Goal: Task Accomplishment & Management: Complete application form

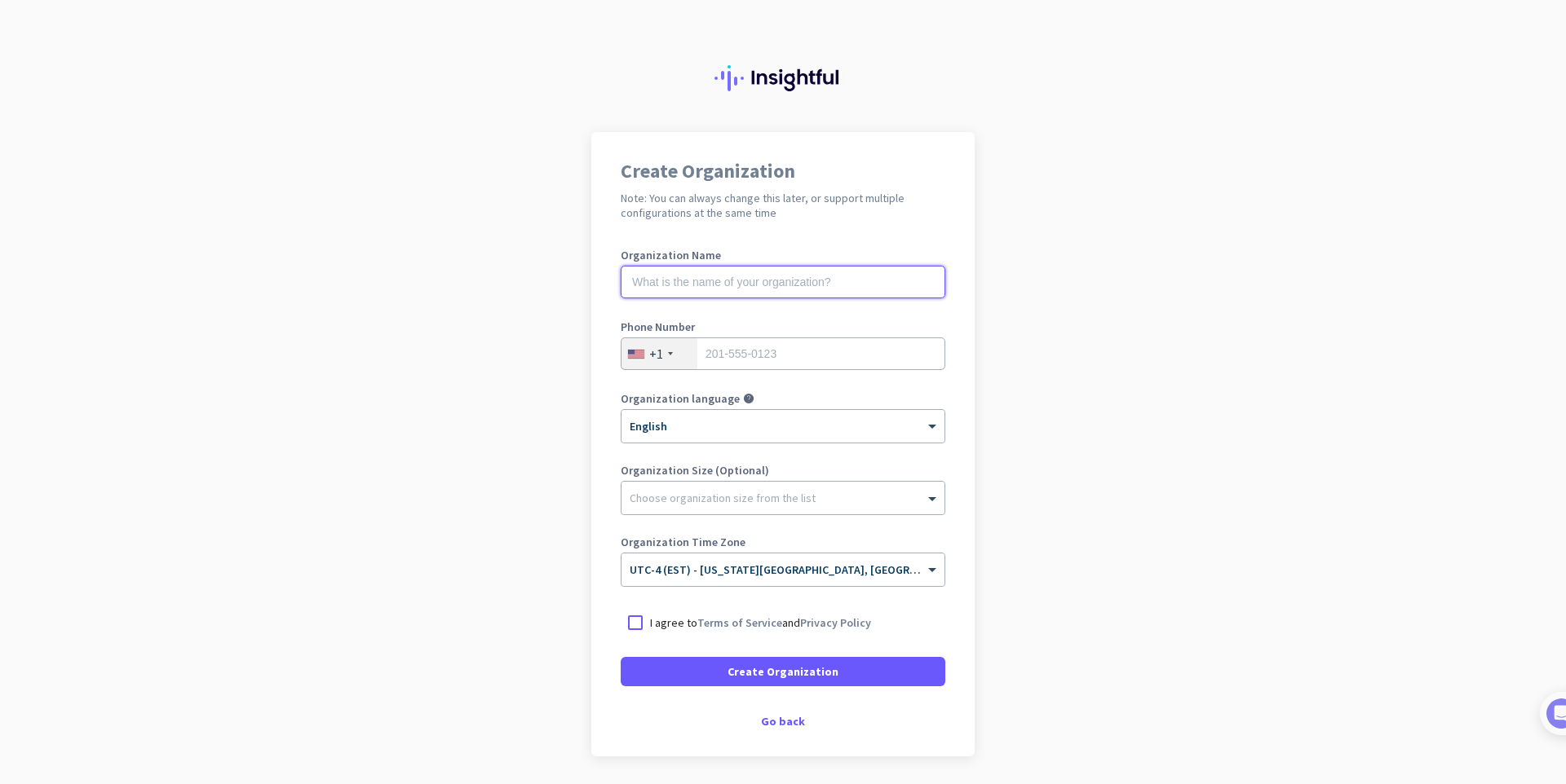
click at [711, 282] on input "text" at bounding box center [783, 282] width 325 height 33
type input "Priya"
click at [716, 424] on div at bounding box center [783, 421] width 323 height 13
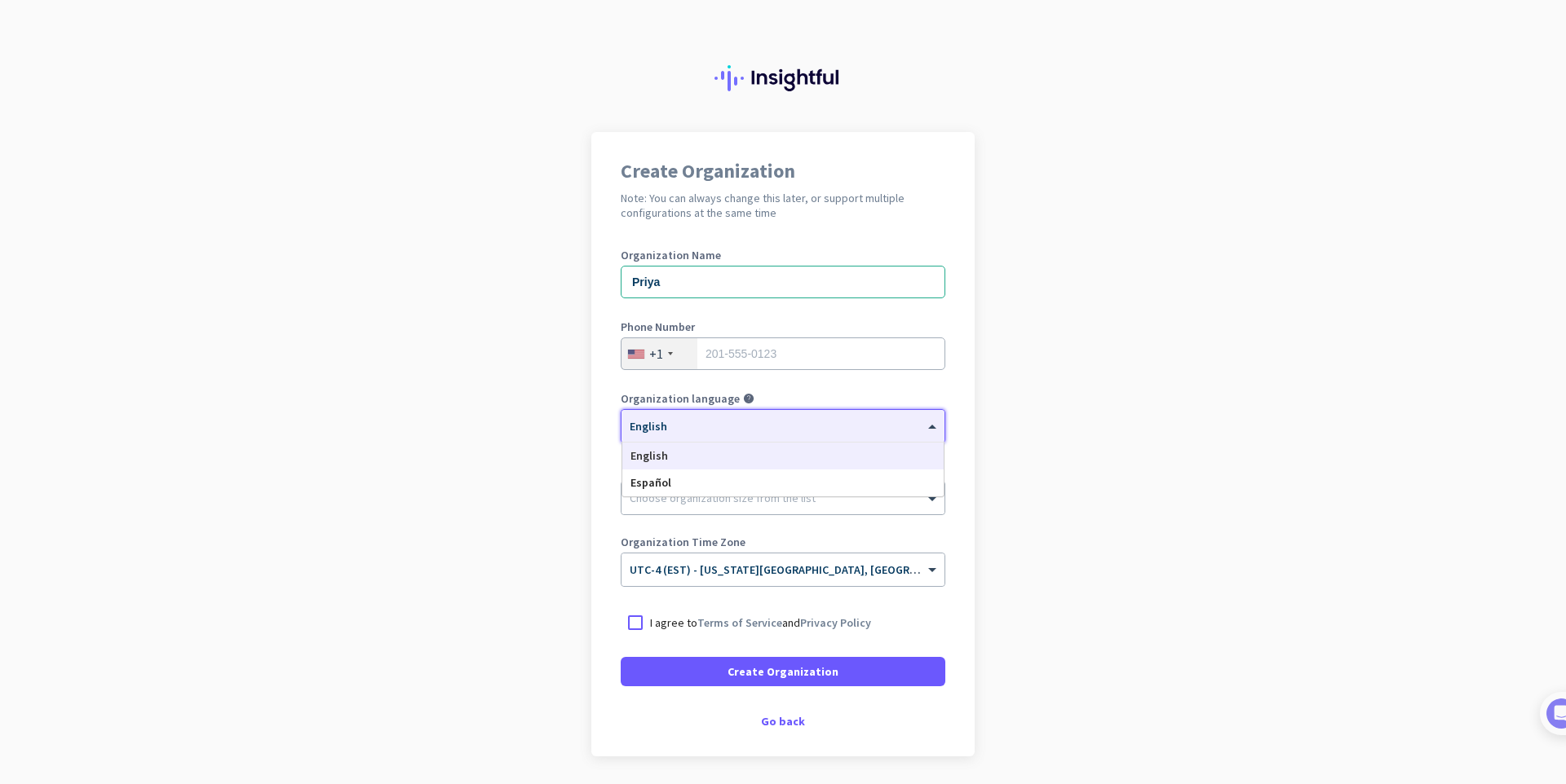
click at [696, 448] on div "English" at bounding box center [783, 456] width 321 height 27
click at [773, 559] on input "text" at bounding box center [767, 564] width 274 height 13
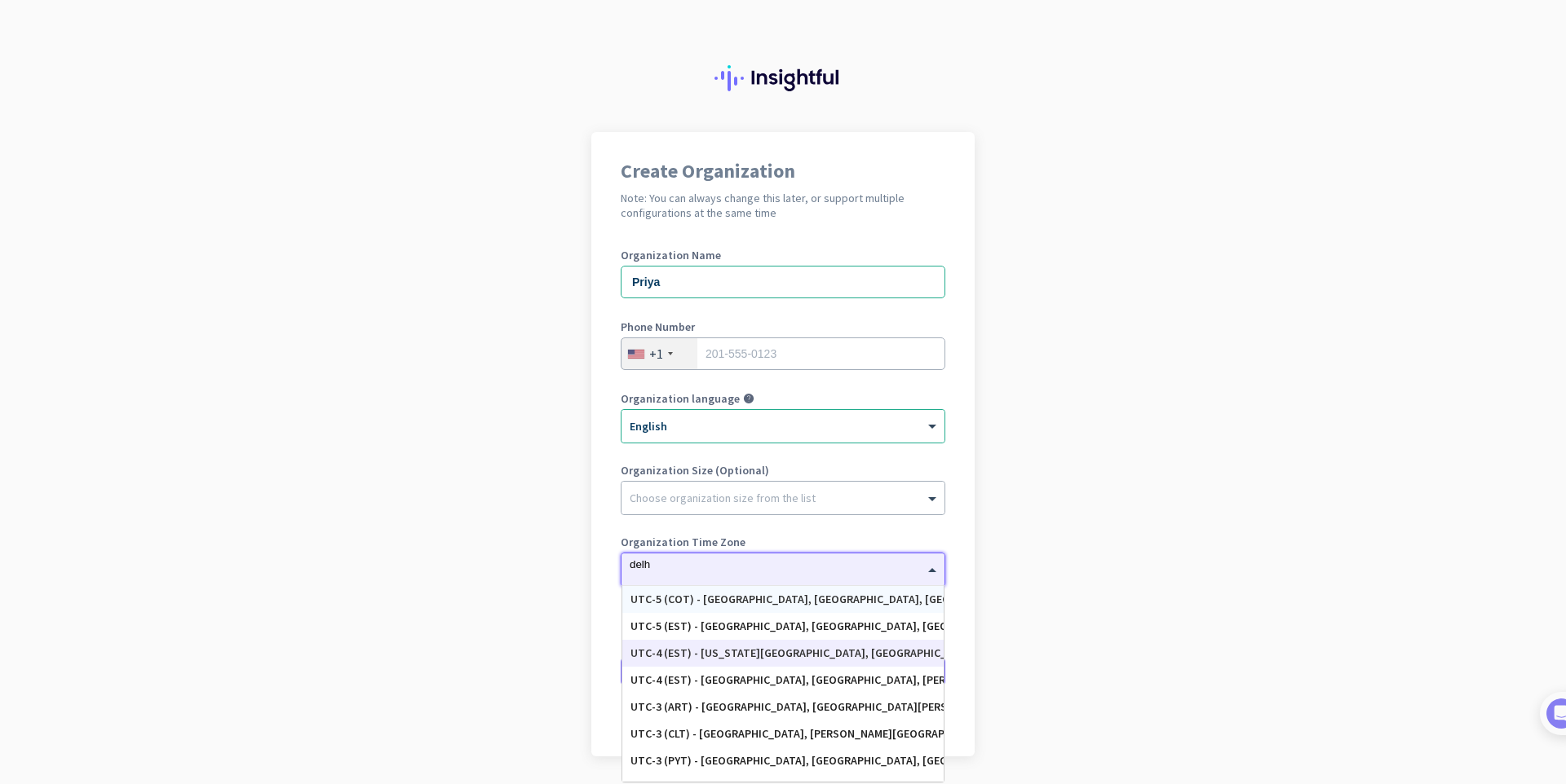
type input "[GEOGRAPHIC_DATA]"
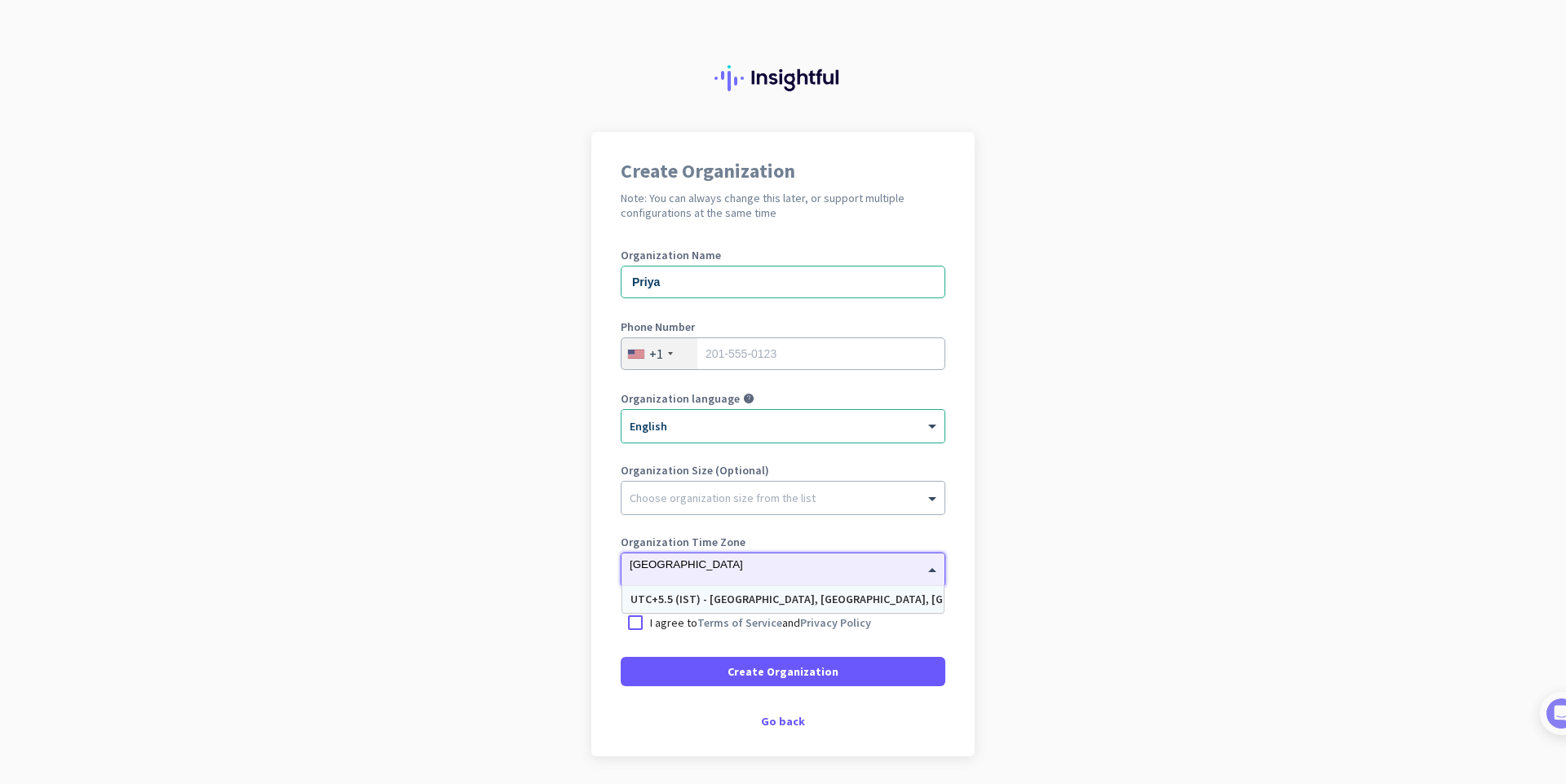
click at [804, 601] on div "UTC+5.5 (IST) - [GEOGRAPHIC_DATA], [GEOGRAPHIC_DATA], [GEOGRAPHIC_DATA], [GEOGR…" at bounding box center [783, 600] width 305 height 13
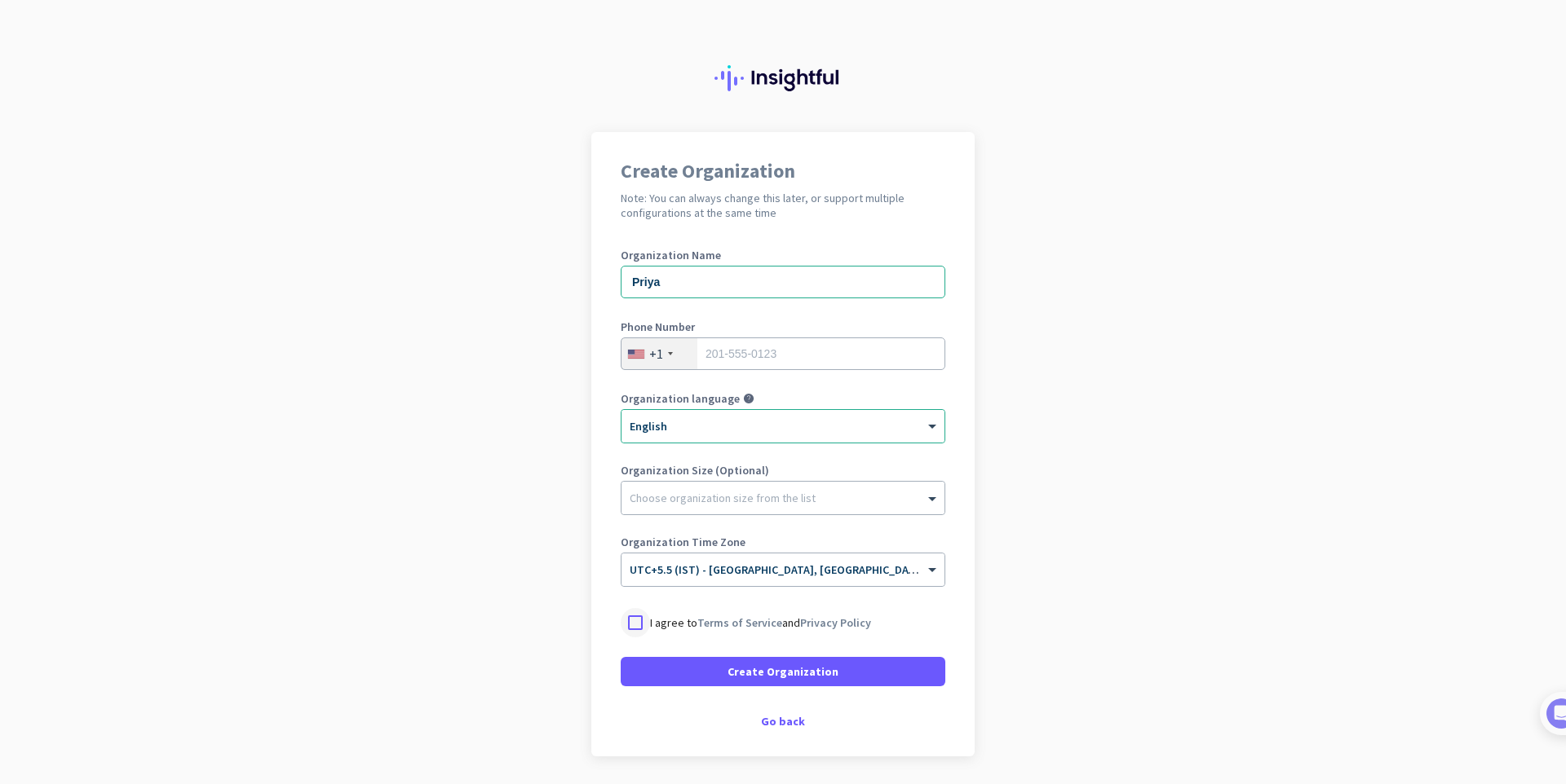
click at [622, 624] on div at bounding box center [635, 622] width 29 height 29
click at [699, 665] on span at bounding box center [783, 671] width 325 height 40
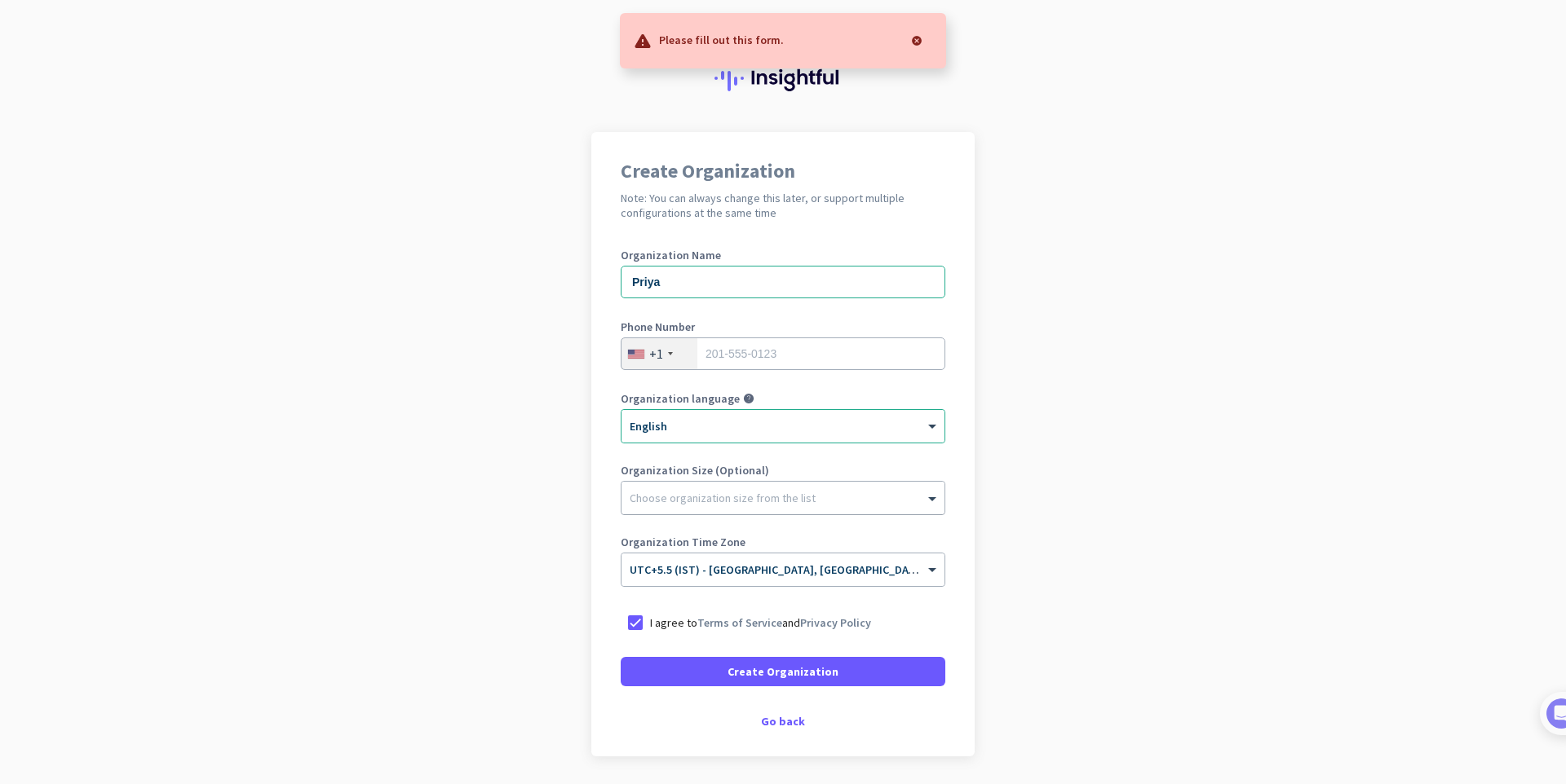
click at [730, 494] on div at bounding box center [783, 494] width 323 height 16
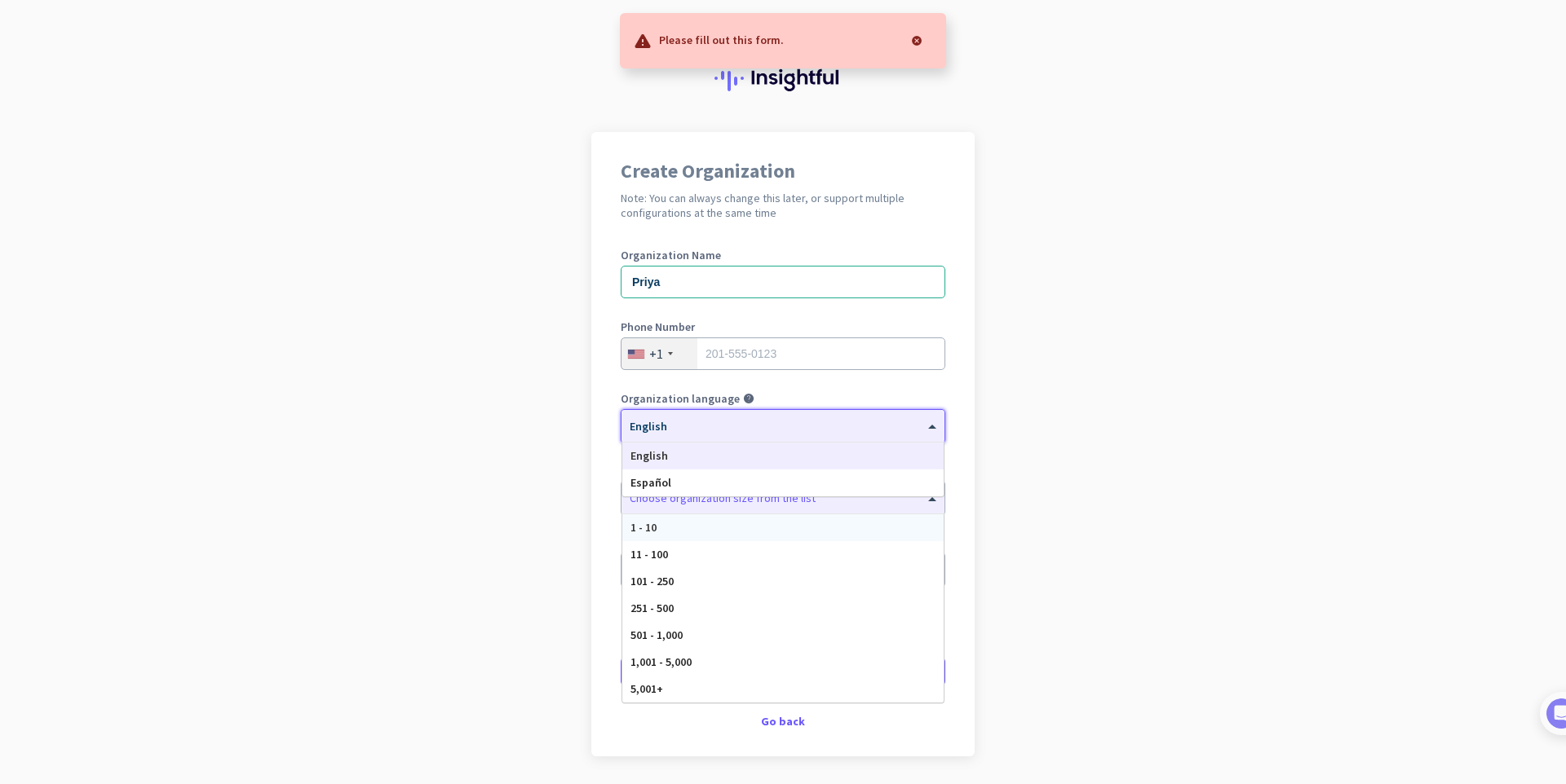
click at [733, 430] on div "× English" at bounding box center [773, 426] width 303 height 13
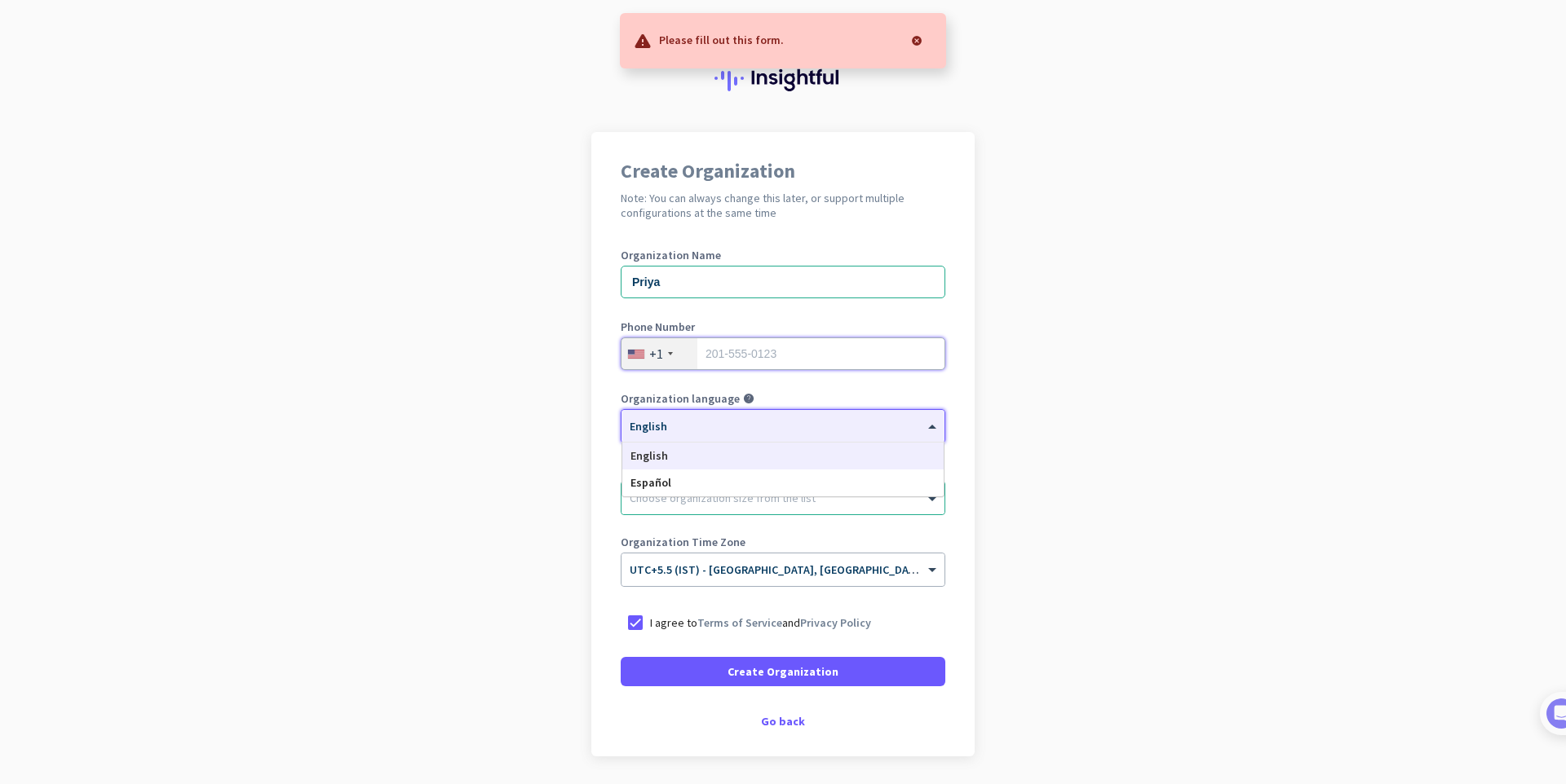
click at [791, 358] on input "tel" at bounding box center [783, 353] width 325 height 33
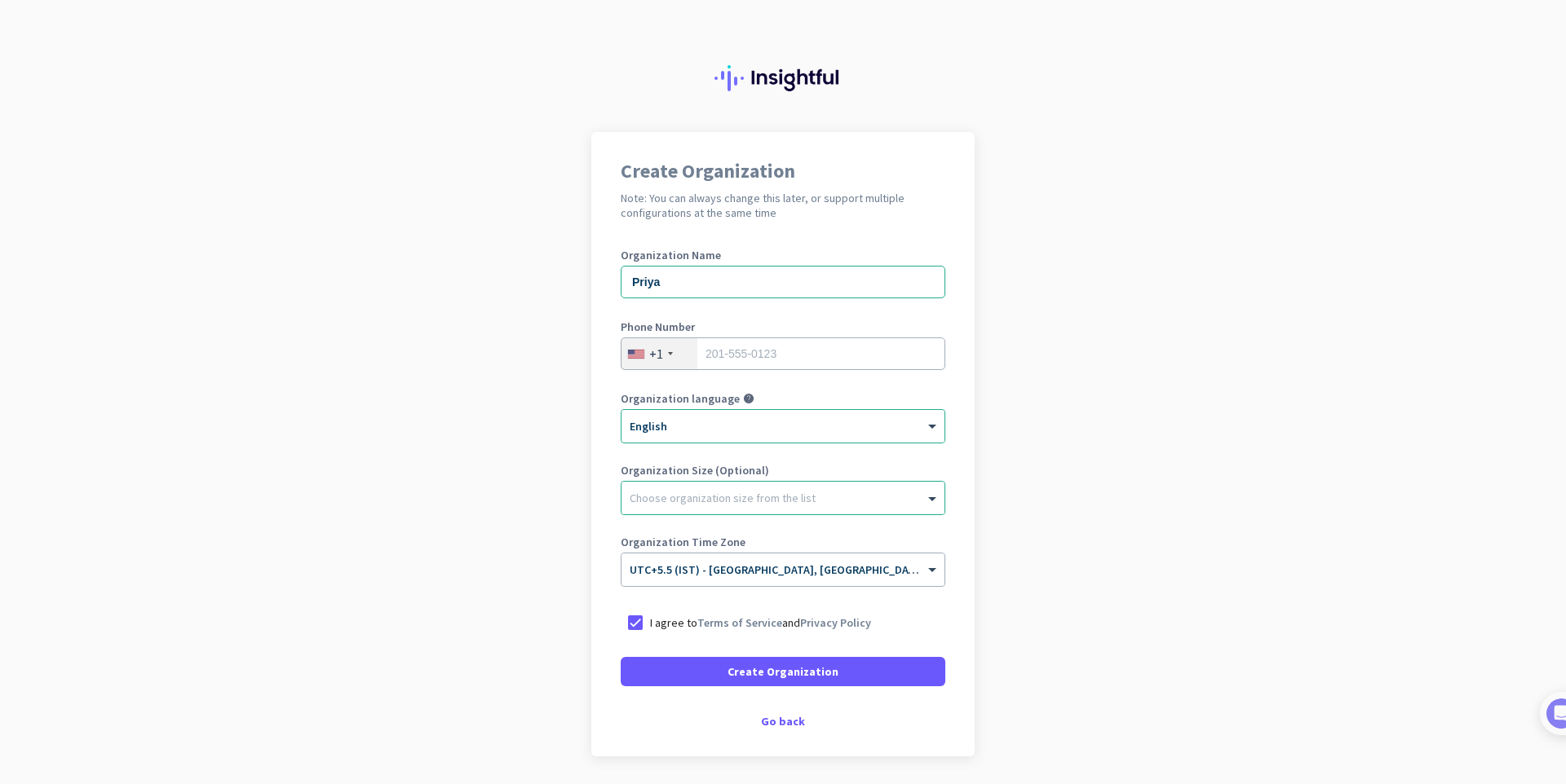
click at [667, 358] on div "+1" at bounding box center [660, 353] width 76 height 31
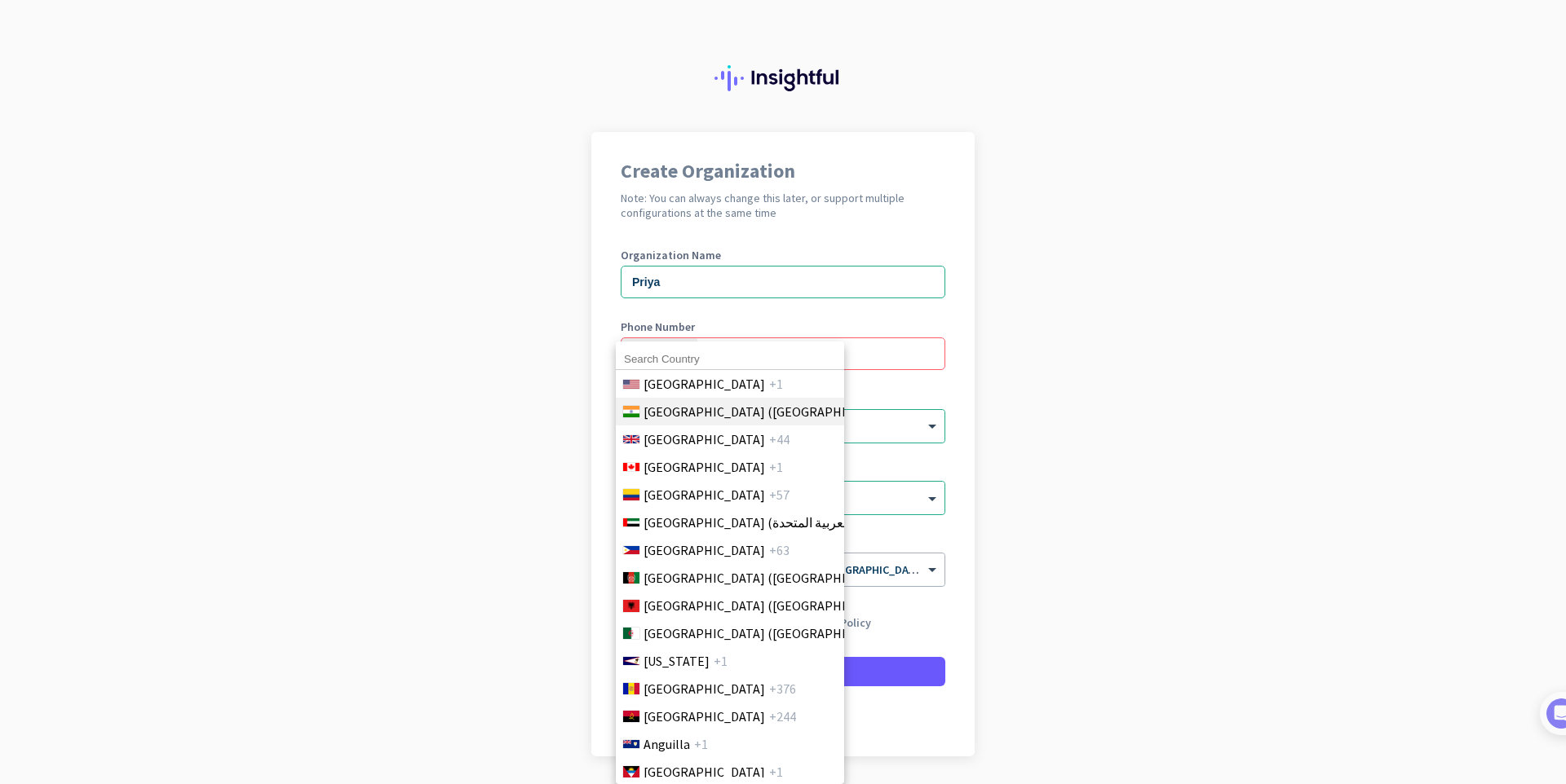
click at [682, 406] on span "[GEOGRAPHIC_DATA] ([GEOGRAPHIC_DATA])" at bounding box center [771, 411] width 254 height 19
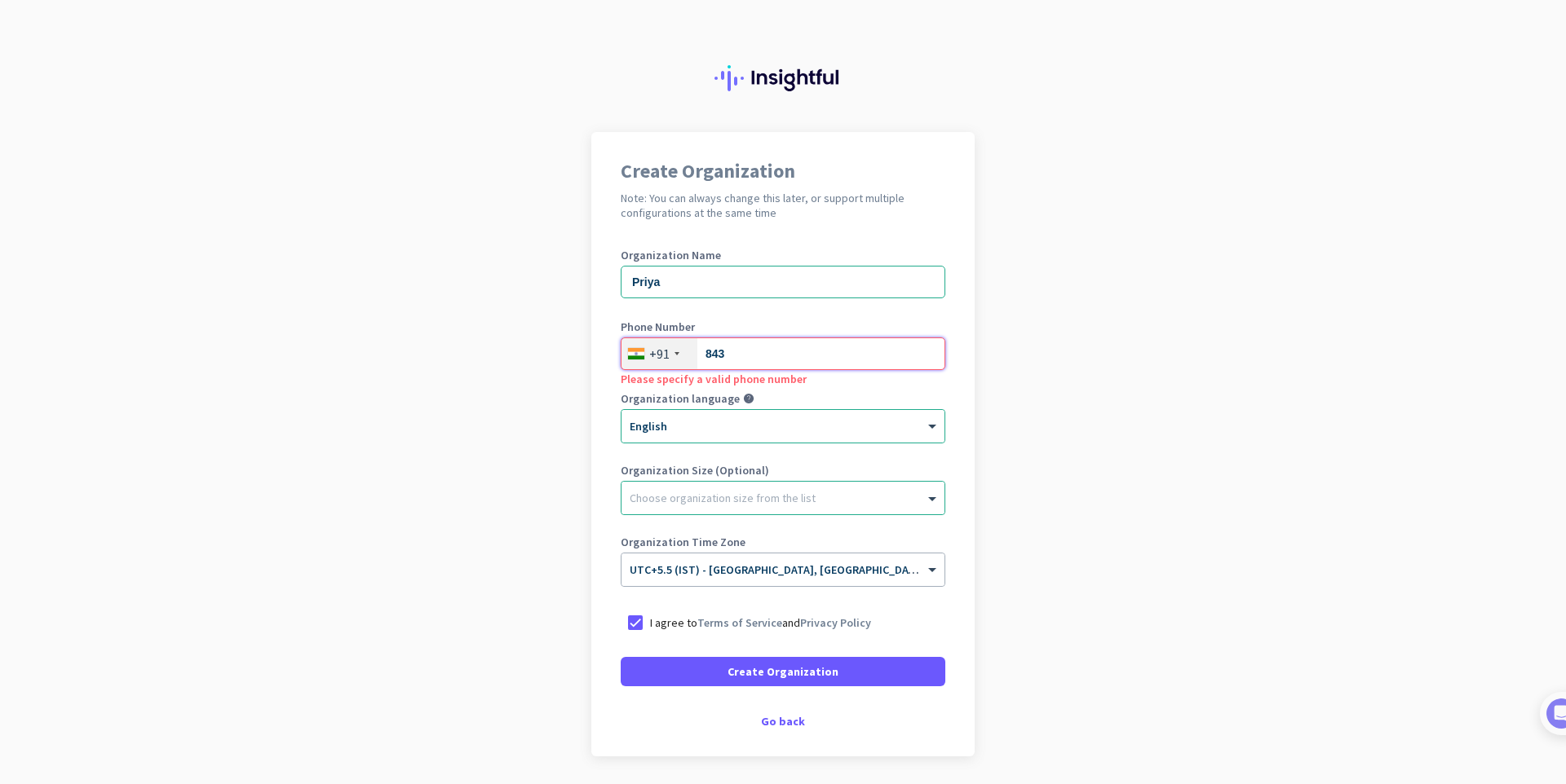
type input "8"
paste input "8433233370"
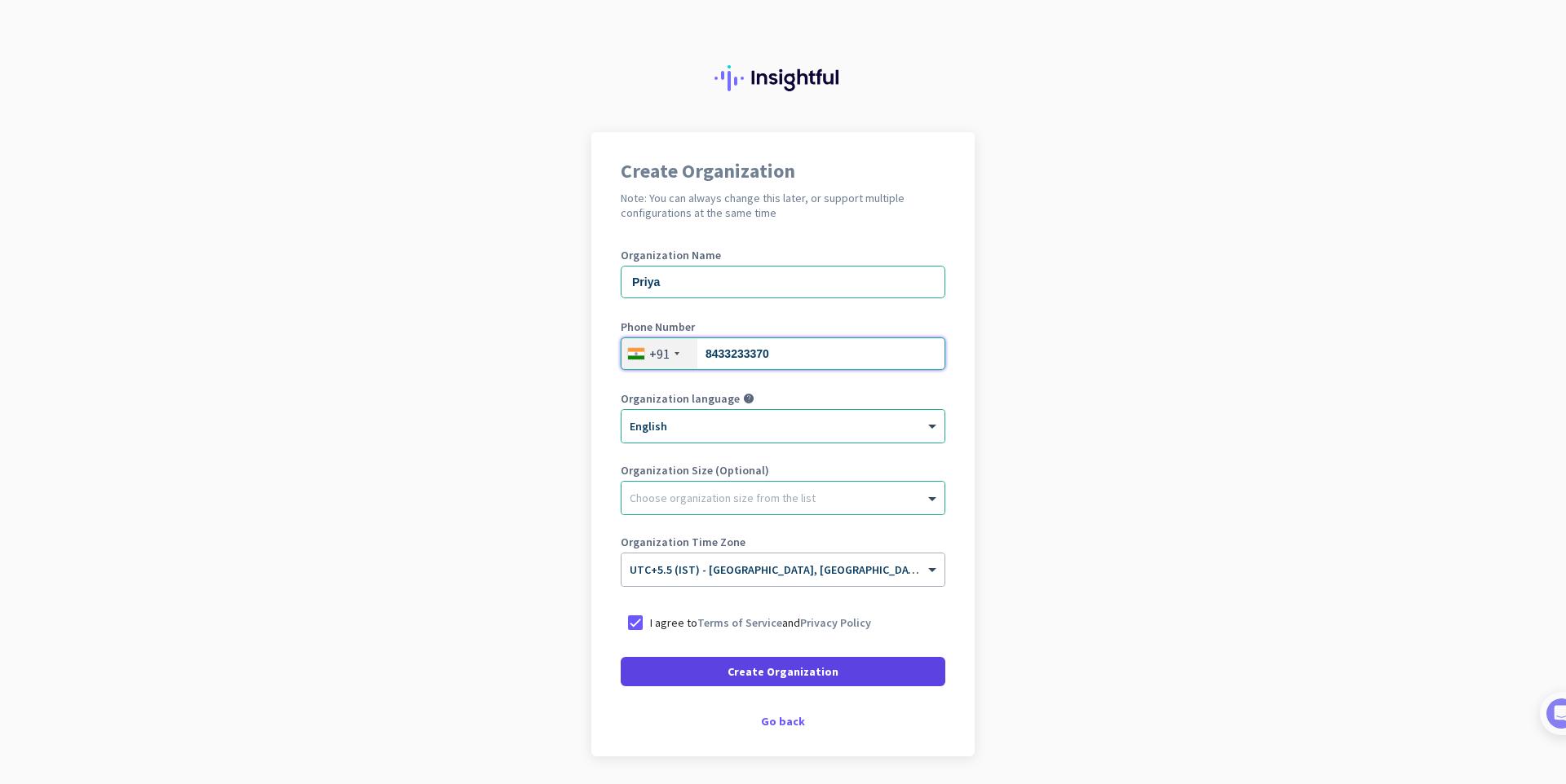
type input "8433233370"
click at [761, 670] on span "Create Organization" at bounding box center [783, 671] width 111 height 16
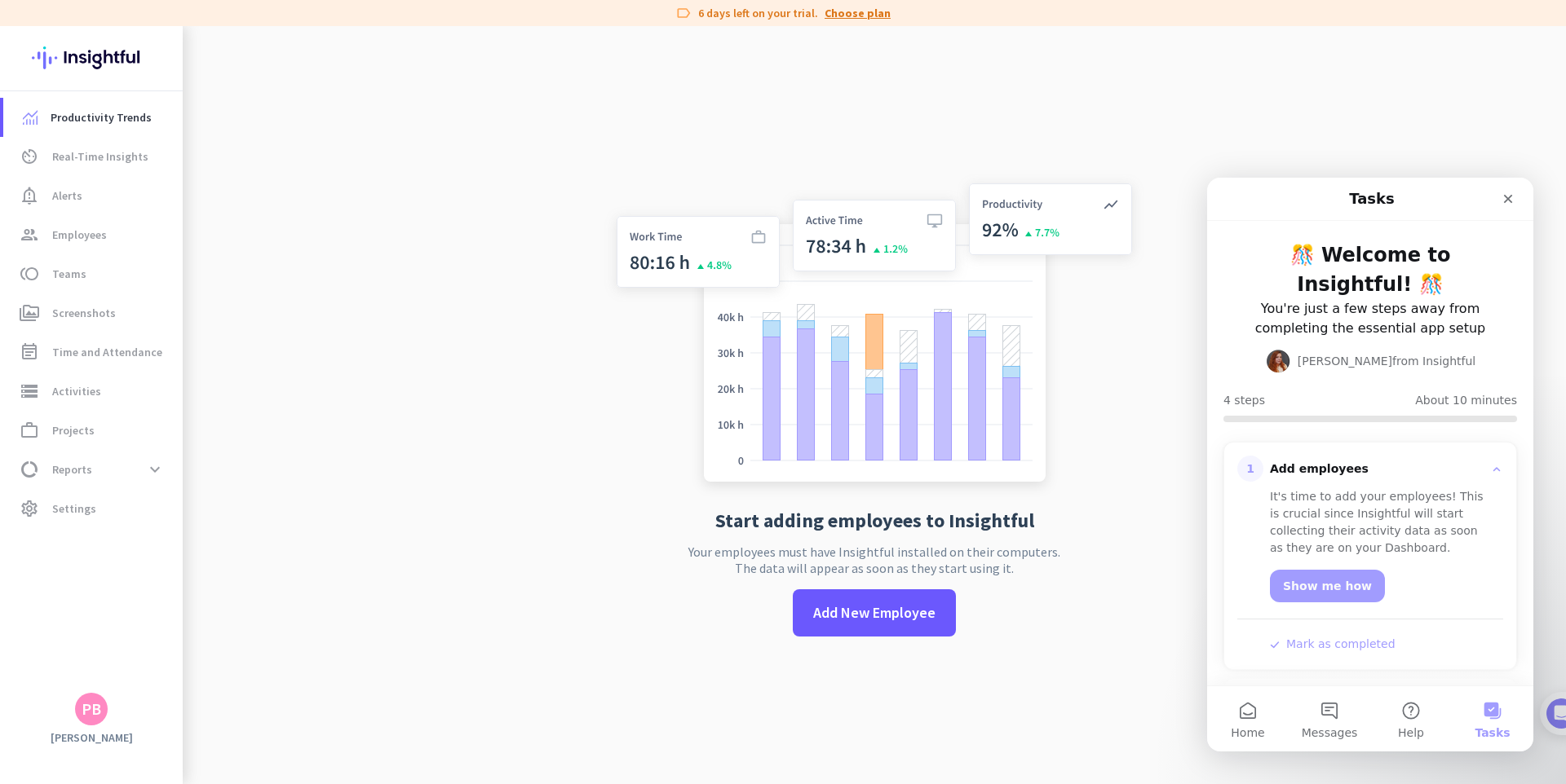
click at [843, 13] on link "Choose plan" at bounding box center [857, 13] width 66 height 16
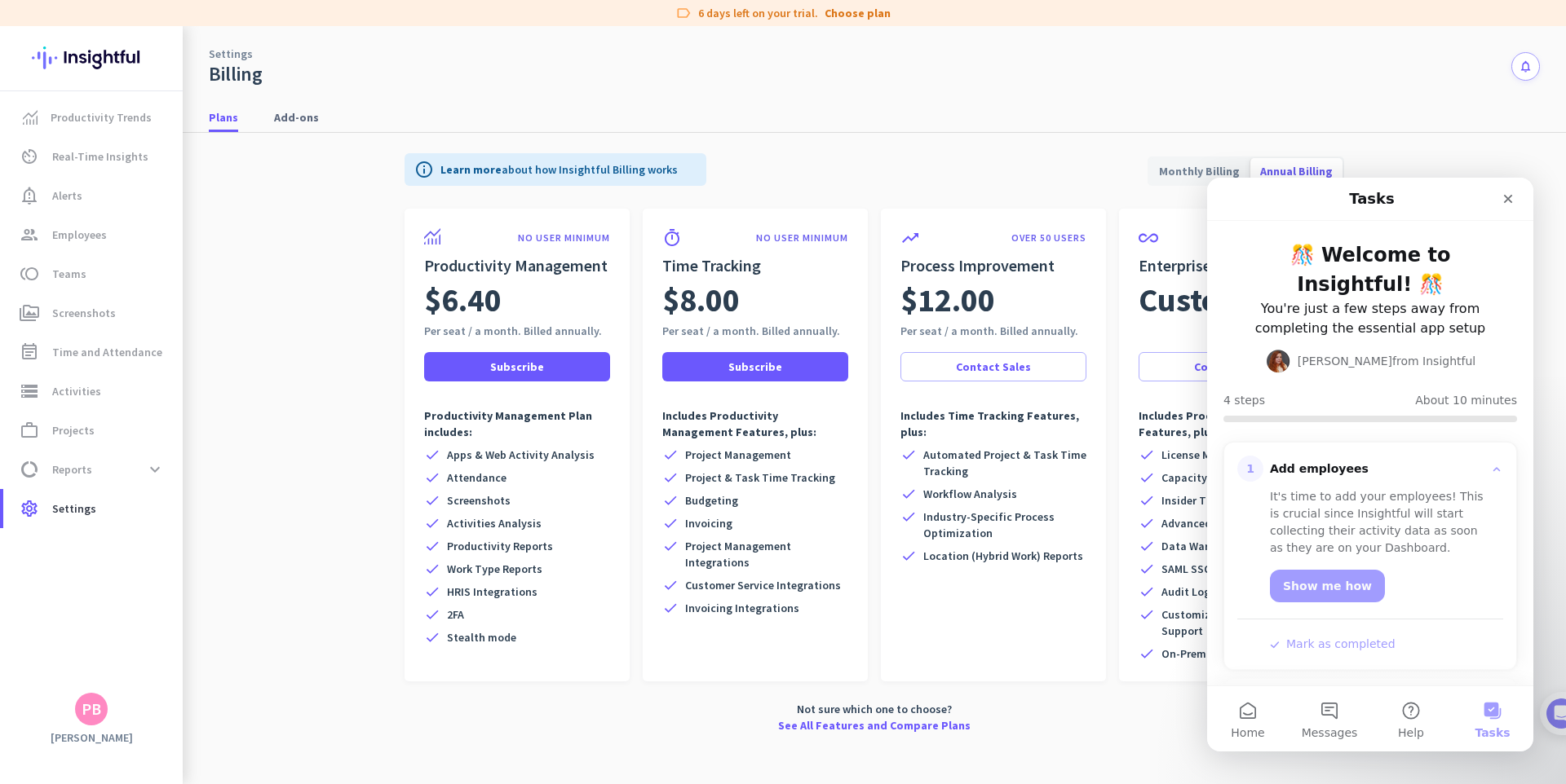
click at [345, 246] on app-billing-plan-tab "info Learn more about how Insightful Billing works Monthly Billing Annual Billi…" at bounding box center [874, 440] width 1331 height 614
click at [1507, 206] on div "Close" at bounding box center [1508, 199] width 29 height 29
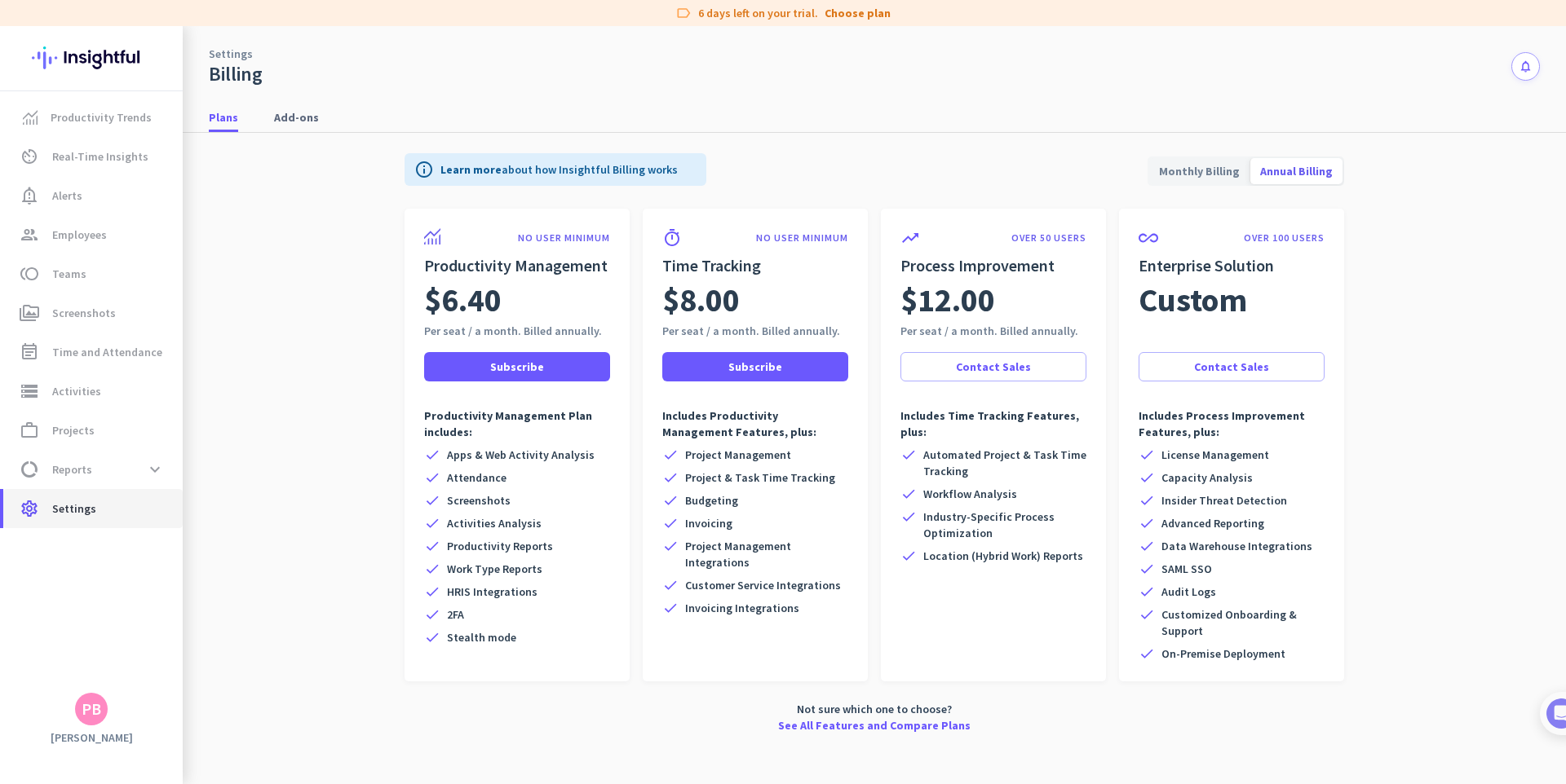
click at [87, 512] on span "Settings" at bounding box center [74, 508] width 44 height 19
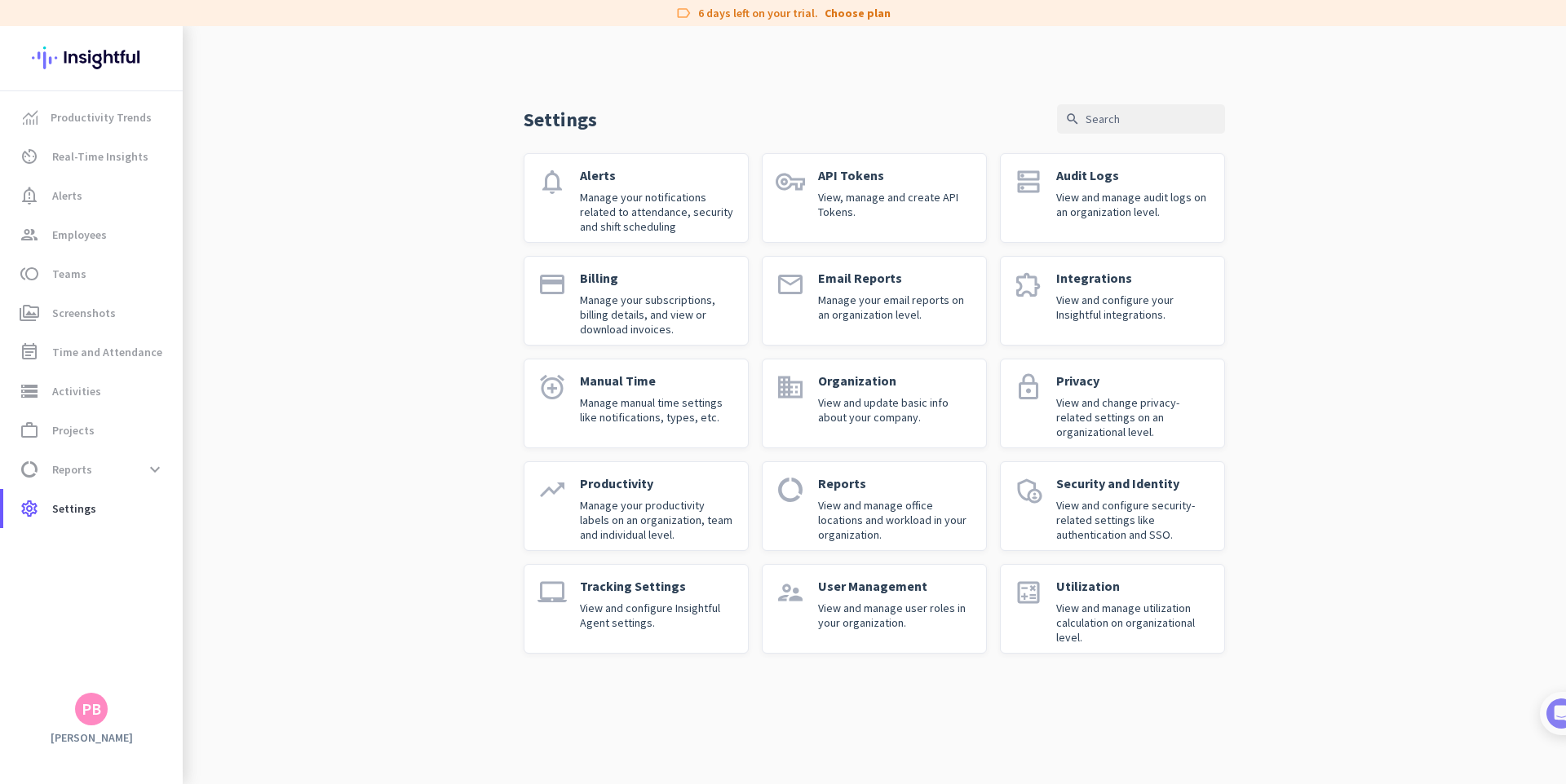
click at [1099, 395] on p "View and change privacy-related settings on an organizational level." at bounding box center [1133, 417] width 155 height 44
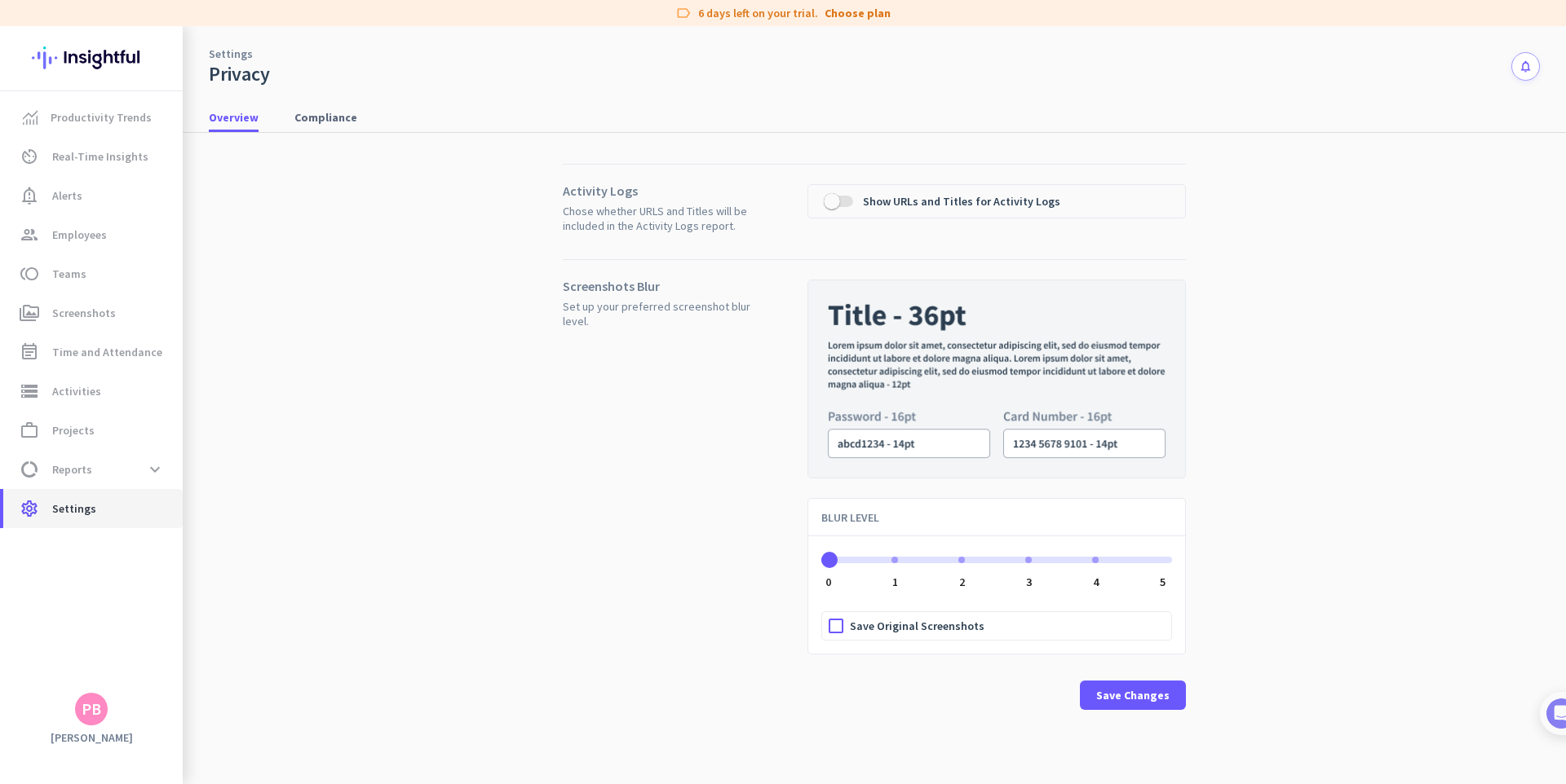
click at [113, 499] on span "settings Settings" at bounding box center [93, 508] width 153 height 19
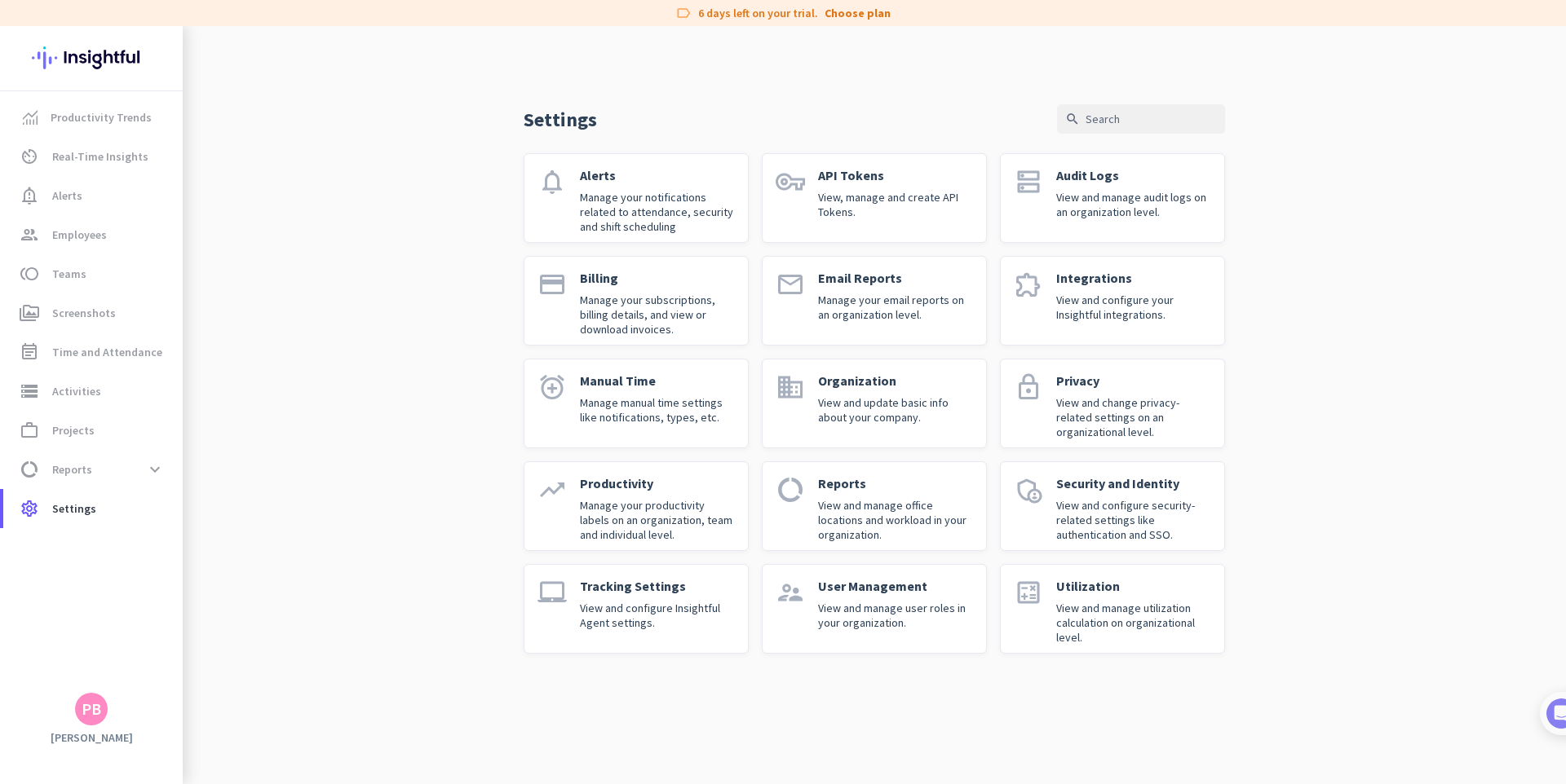
click at [86, 730] on h3 "[PERSON_NAME]" at bounding box center [91, 737] width 183 height 14
click at [104, 700] on div "PB" at bounding box center [91, 709] width 33 height 33
click at [178, 591] on span "Personal Settings" at bounding box center [178, 590] width 98 height 14
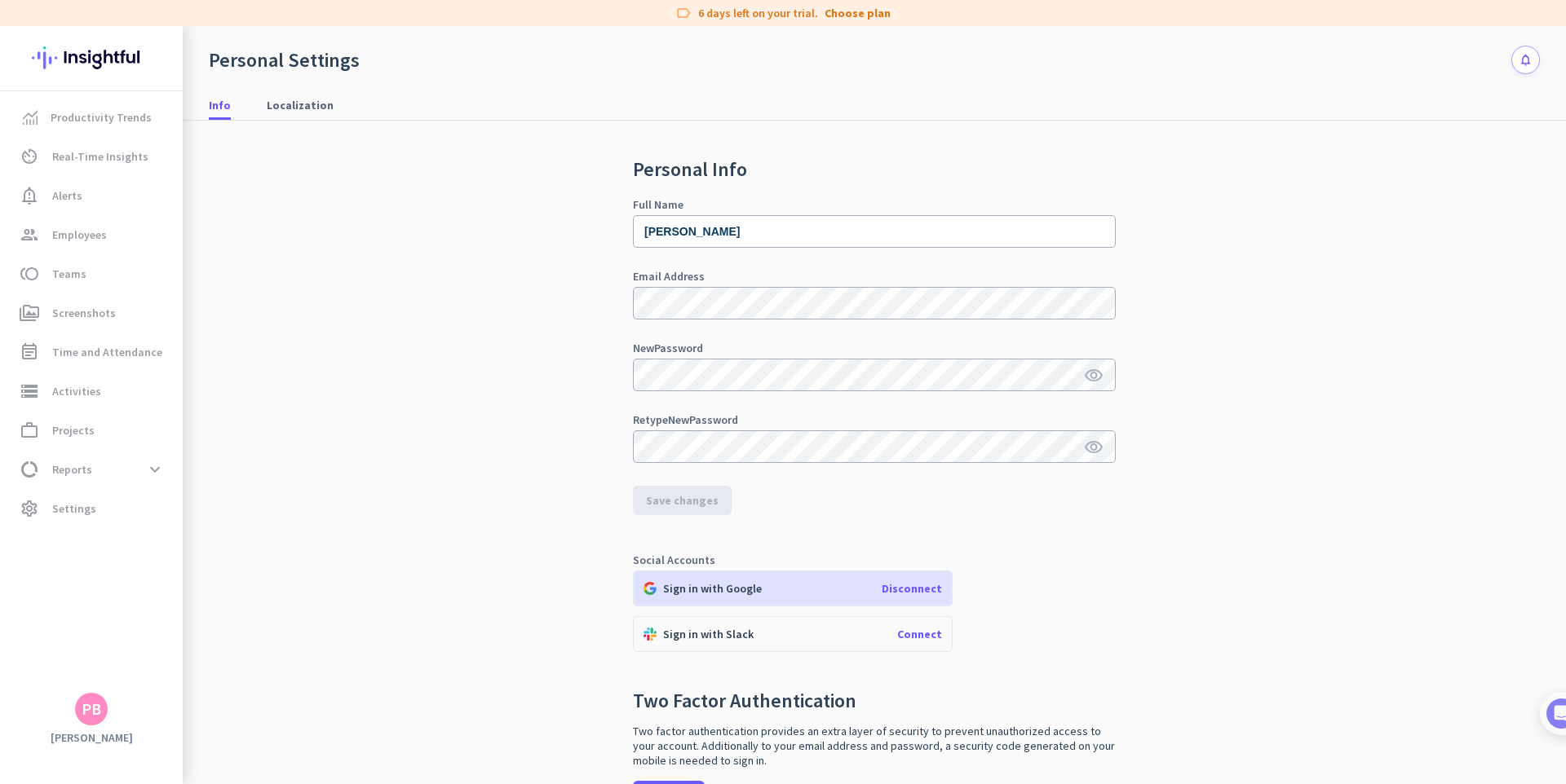
scroll to position [9, 0]
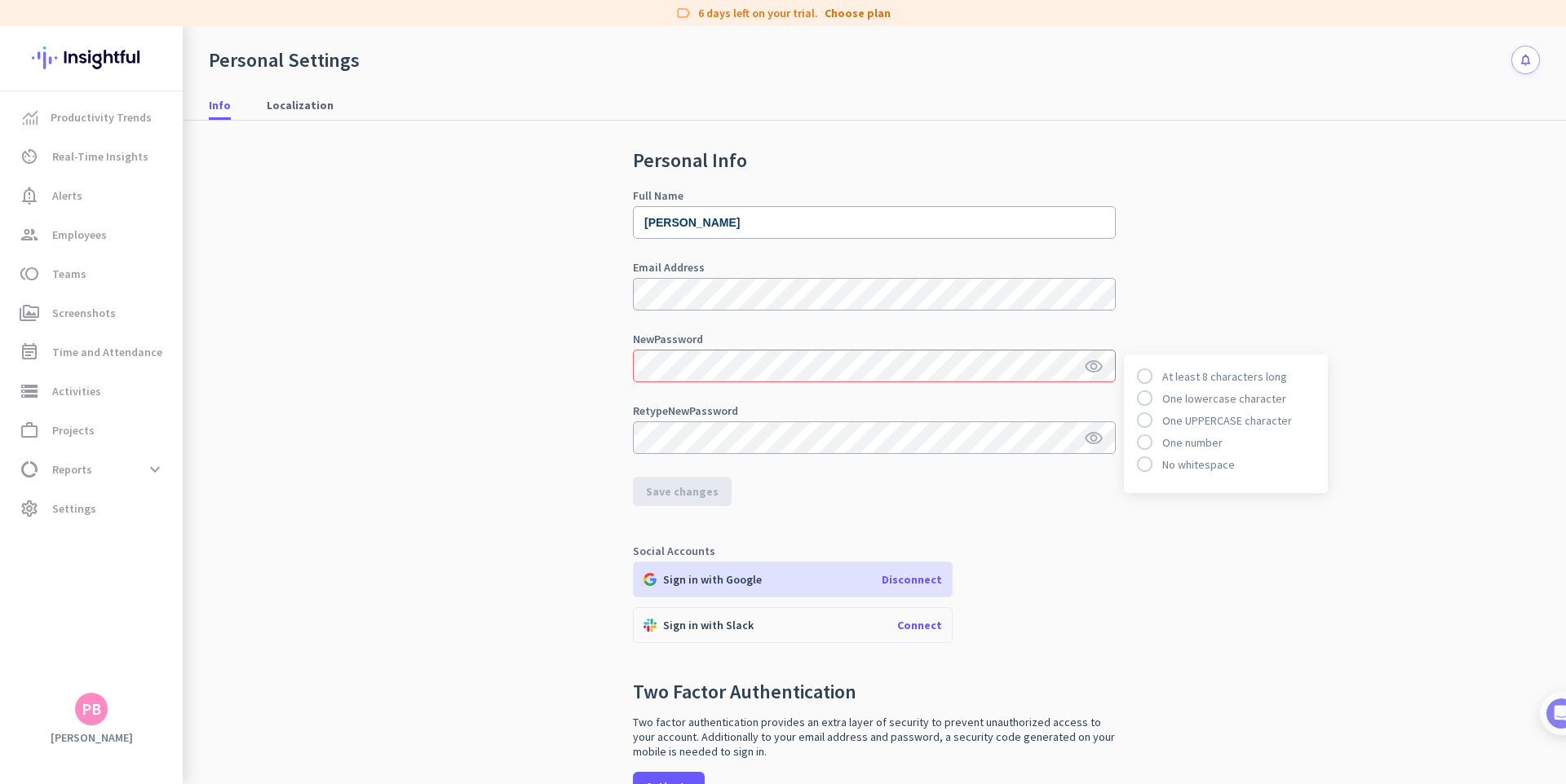
click at [598, 419] on div "Personal Info Full Name [PERSON_NAME] Email Address New Password visibility rad…" at bounding box center [874, 490] width 1331 height 758
click at [1155, 289] on div "Personal Info Full Name [PERSON_NAME] Email Address New Password visibility rad…" at bounding box center [874, 490] width 1331 height 758
click at [686, 498] on span "Save changes" at bounding box center [682, 491] width 72 height 16
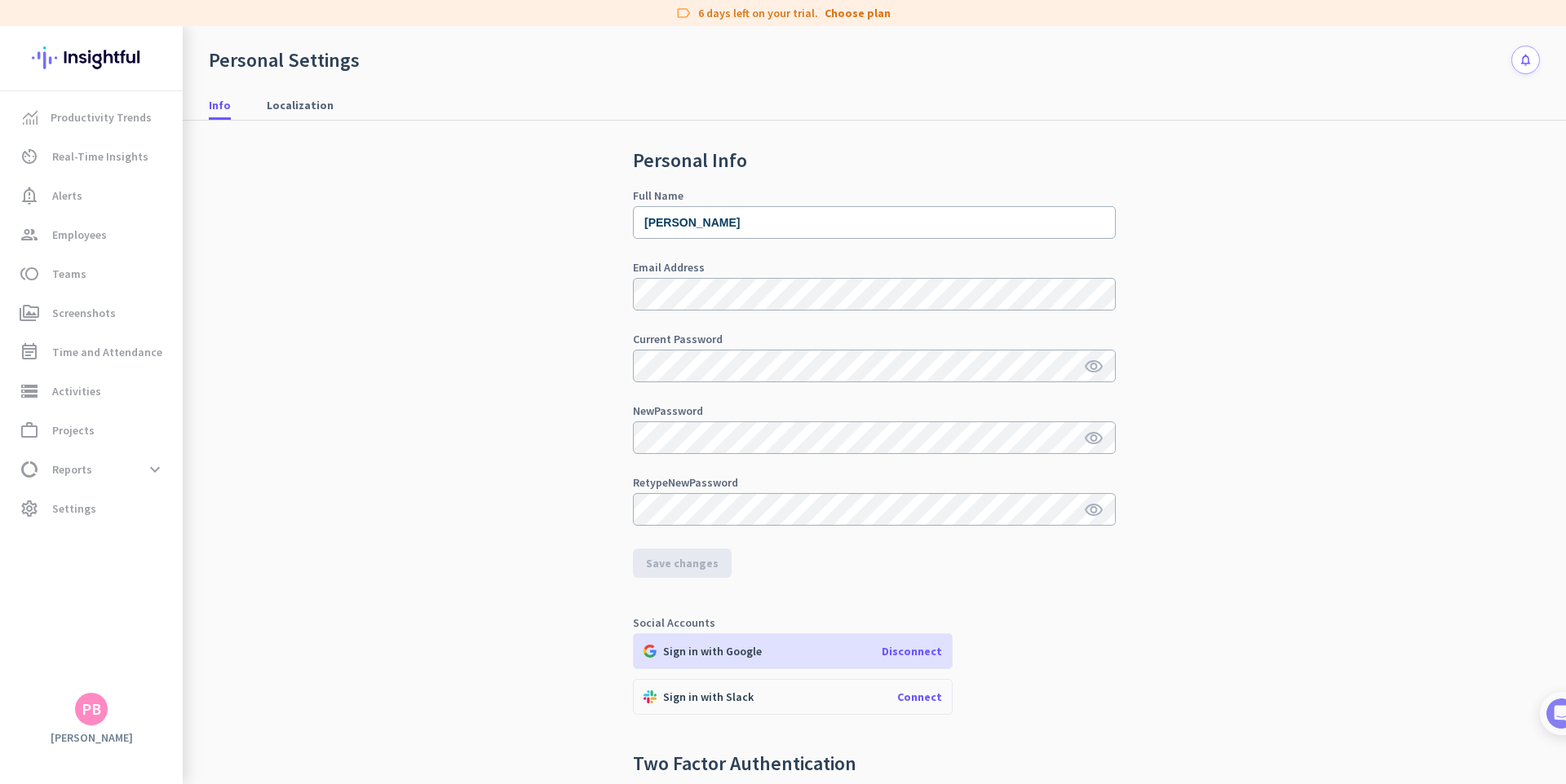
scroll to position [176, 0]
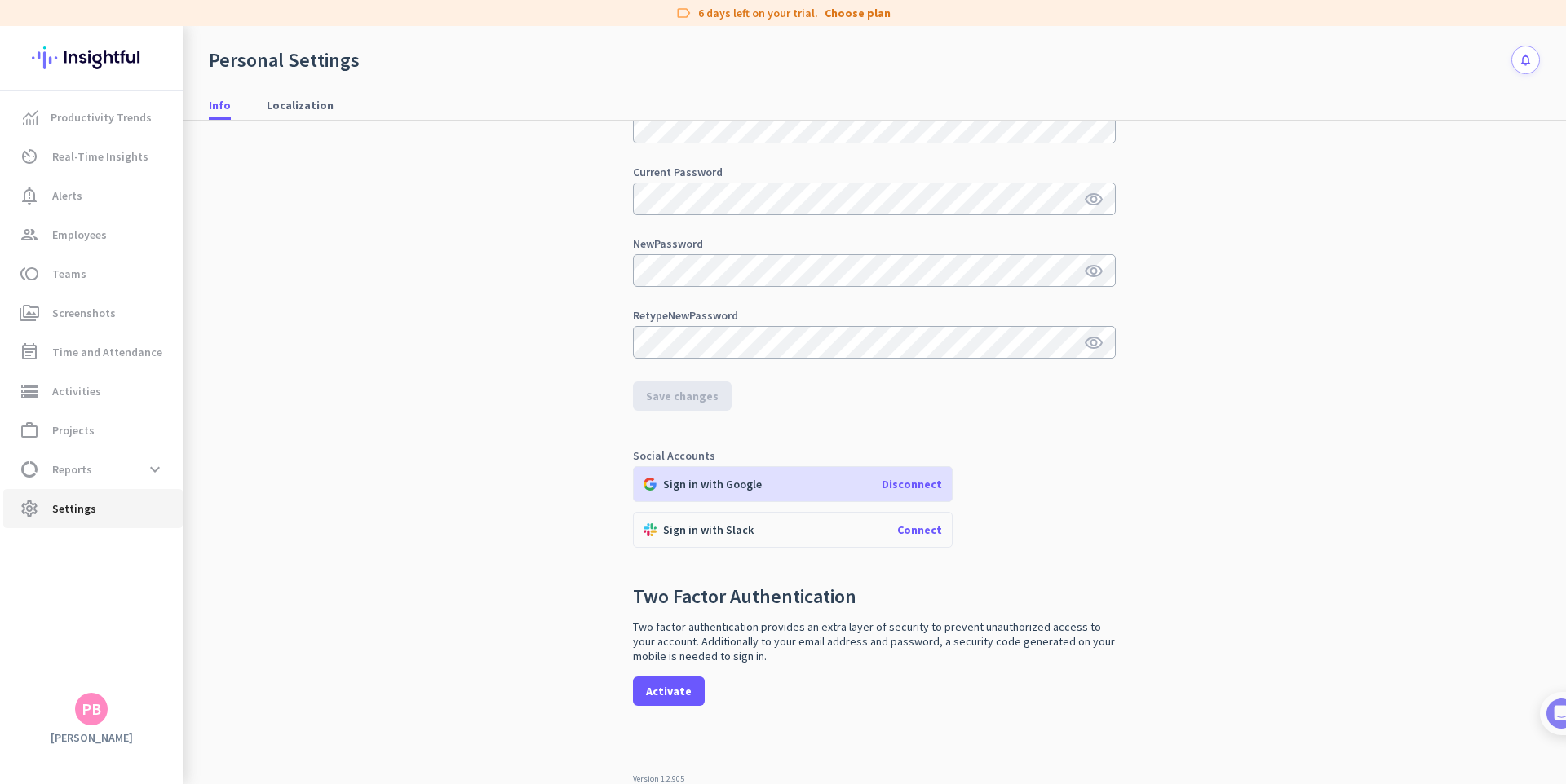
click at [117, 511] on span "settings Settings" at bounding box center [93, 508] width 153 height 19
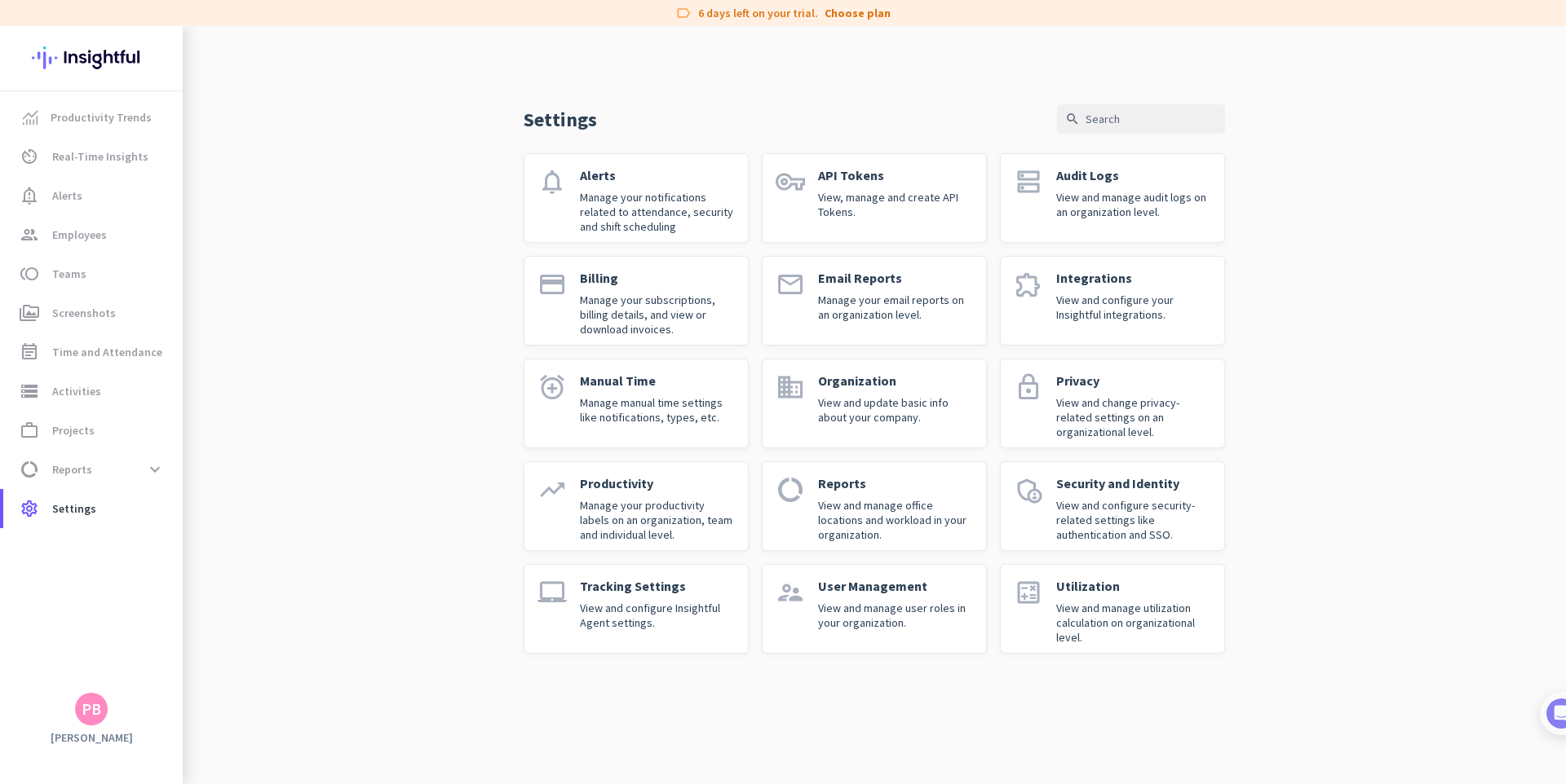
click at [93, 706] on div "PB" at bounding box center [91, 709] width 19 height 16
click at [149, 617] on span "Organizations" at bounding box center [168, 619] width 79 height 14
click at [271, 624] on h3 "Priya" at bounding box center [263, 625] width 30 height 13
click at [306, 458] on div "Settings search notifications Alerts Manage your notifications related to atten…" at bounding box center [874, 352] width 1383 height 654
click at [76, 126] on link "Productivity Trends" at bounding box center [93, 117] width 179 height 40
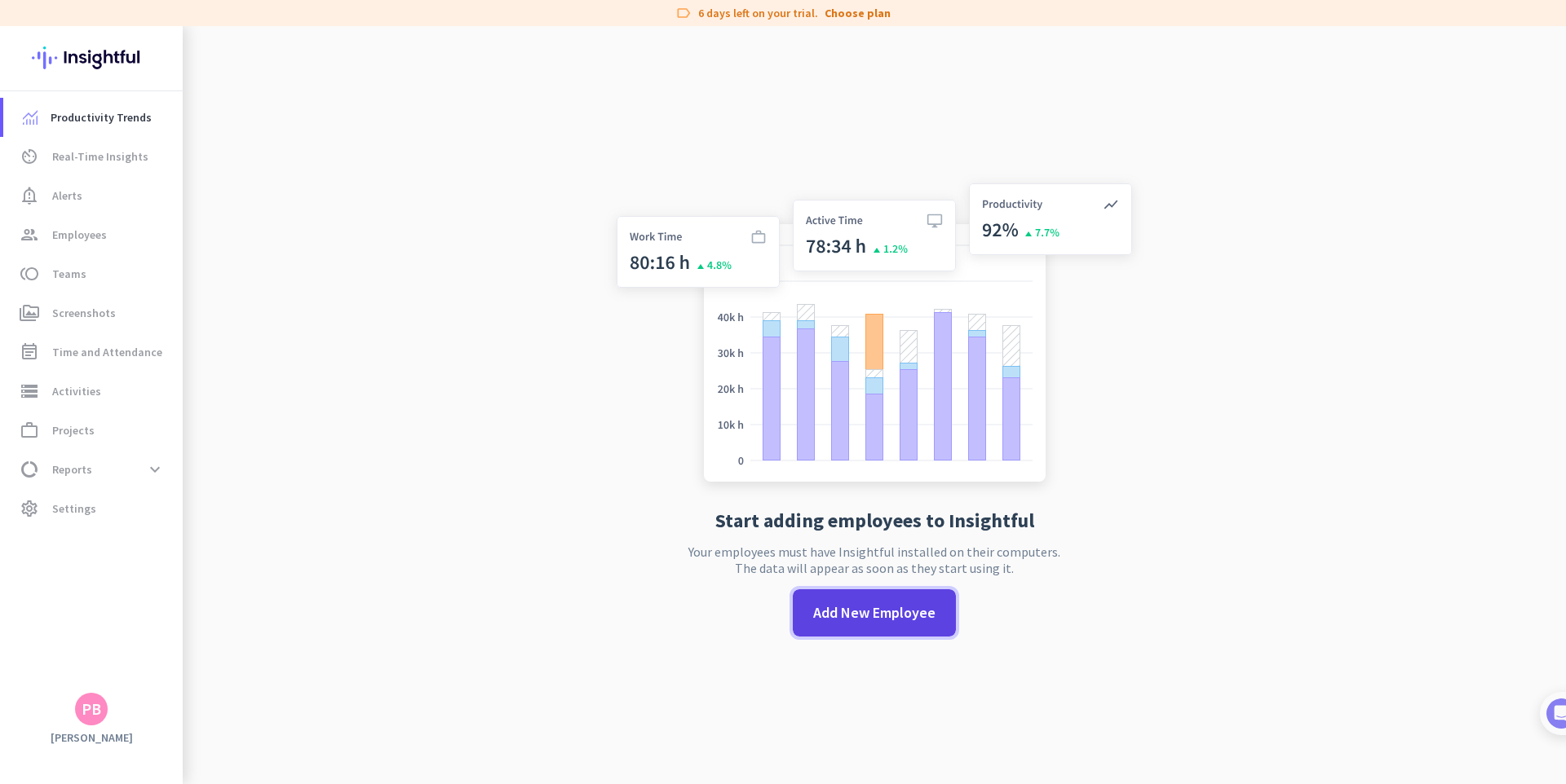
click at [894, 620] on span "Add New Employee" at bounding box center [873, 612] width 122 height 21
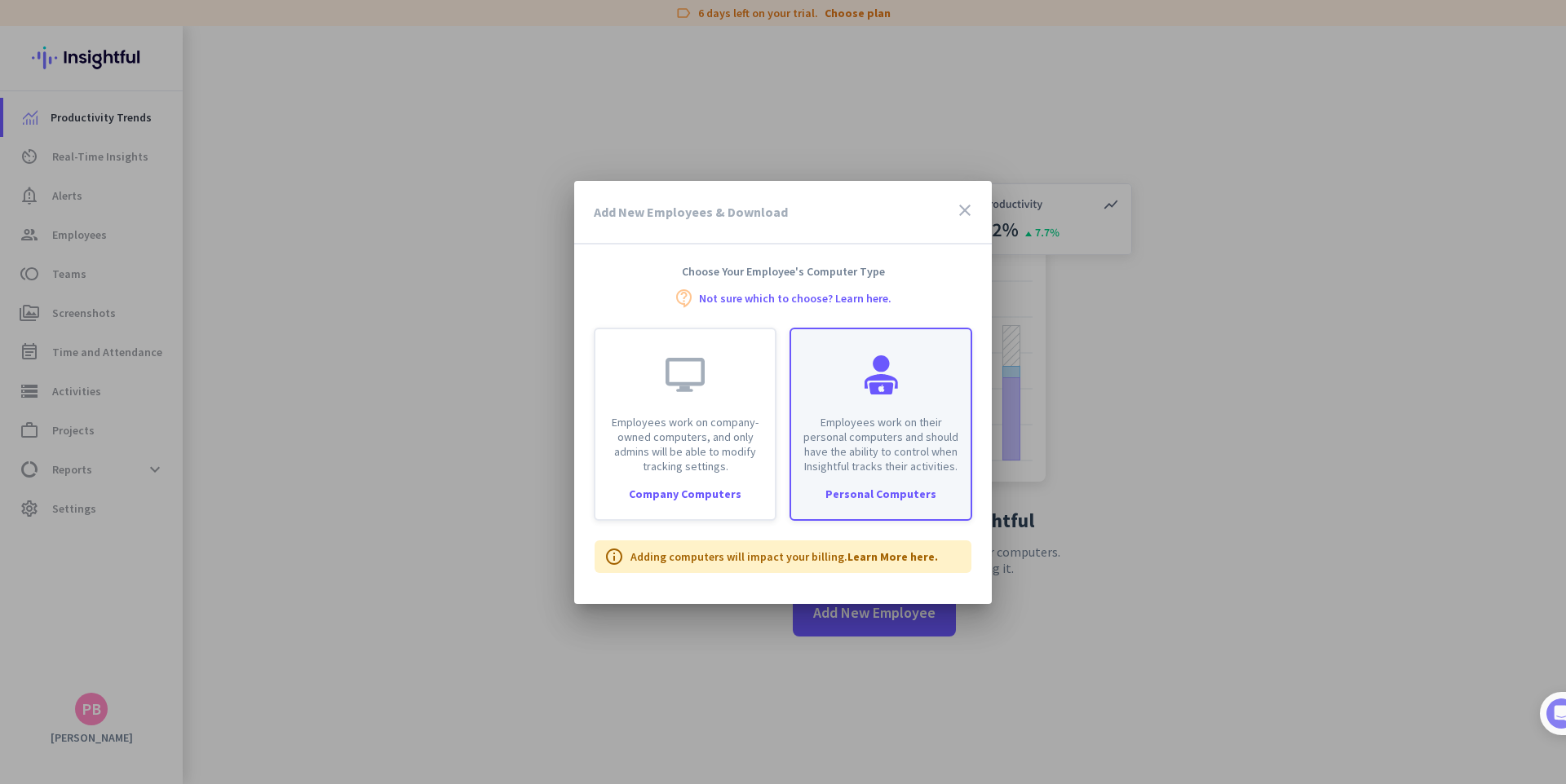
click at [878, 453] on p "Employees work on their personal computers and should have the ability to contr…" at bounding box center [881, 444] width 160 height 59
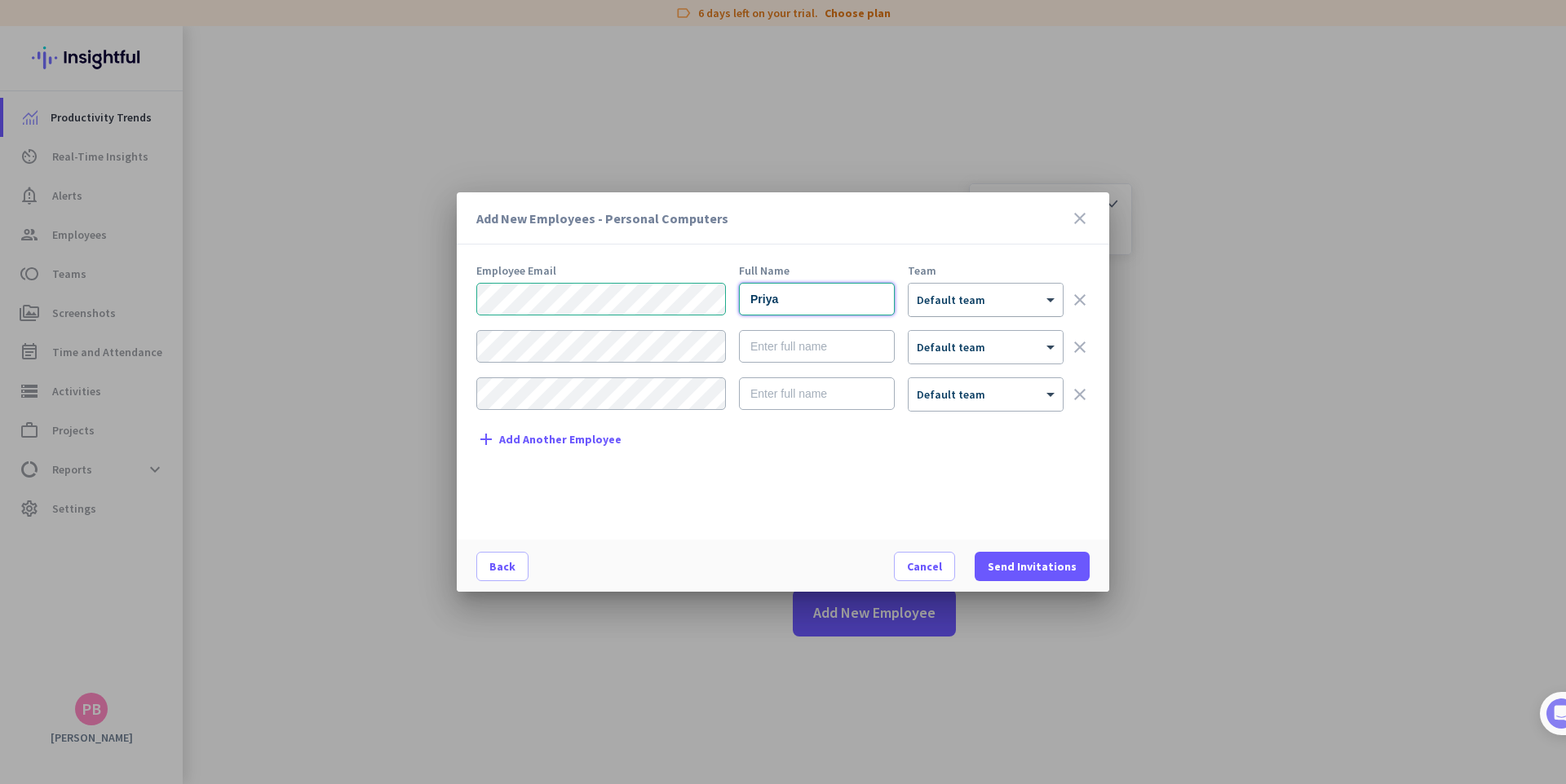
type input "Priya"
click at [980, 305] on div "× Default team" at bounding box center [975, 300] width 134 height 13
click at [979, 305] on div "× Default team" at bounding box center [975, 300] width 134 height 13
click at [1076, 345] on icon "clear" at bounding box center [1080, 347] width 19 height 19
click at [1080, 348] on icon "clear" at bounding box center [1080, 347] width 19 height 19
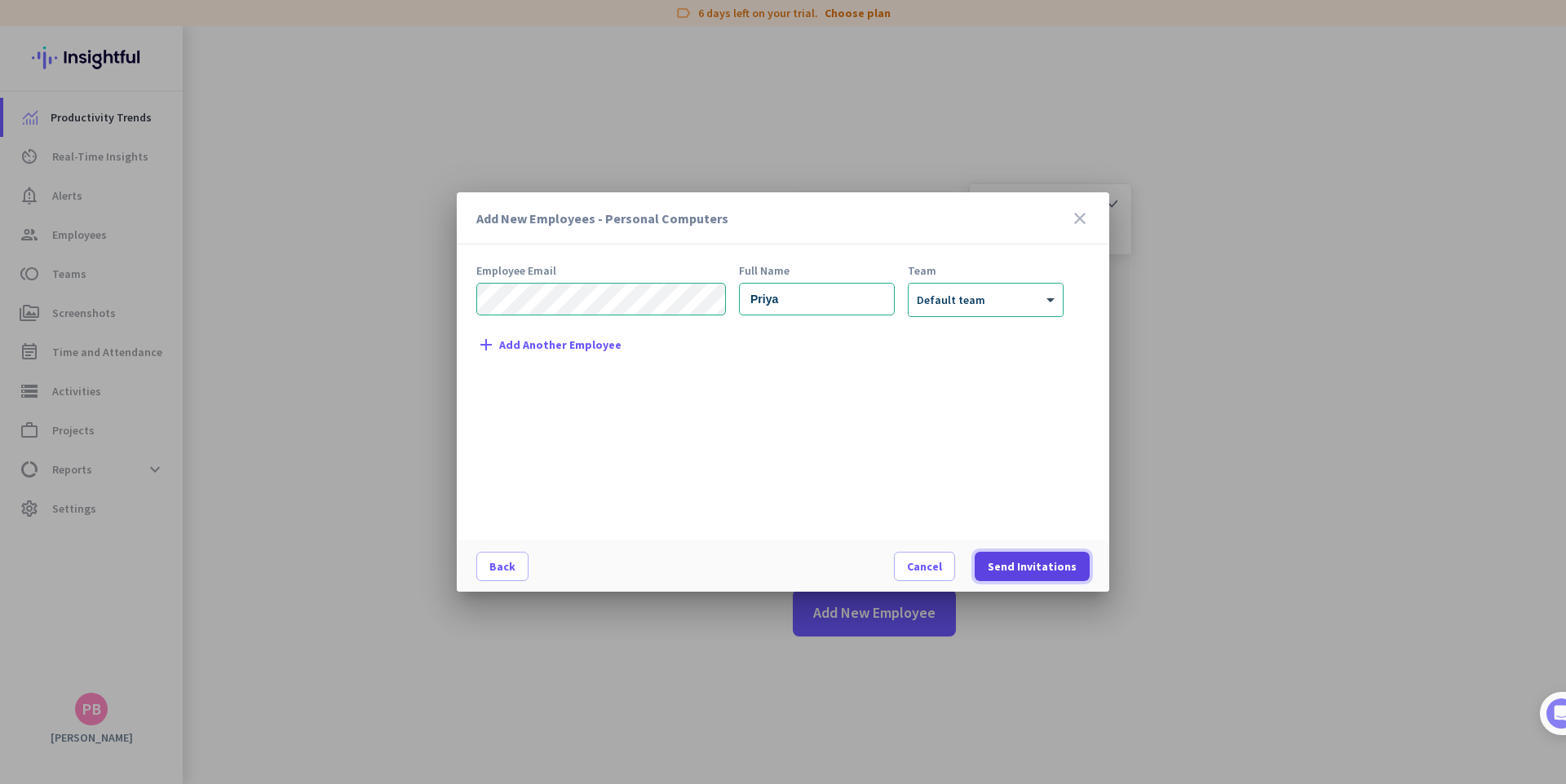
click at [1049, 572] on span "Send Invitations" at bounding box center [1032, 566] width 89 height 16
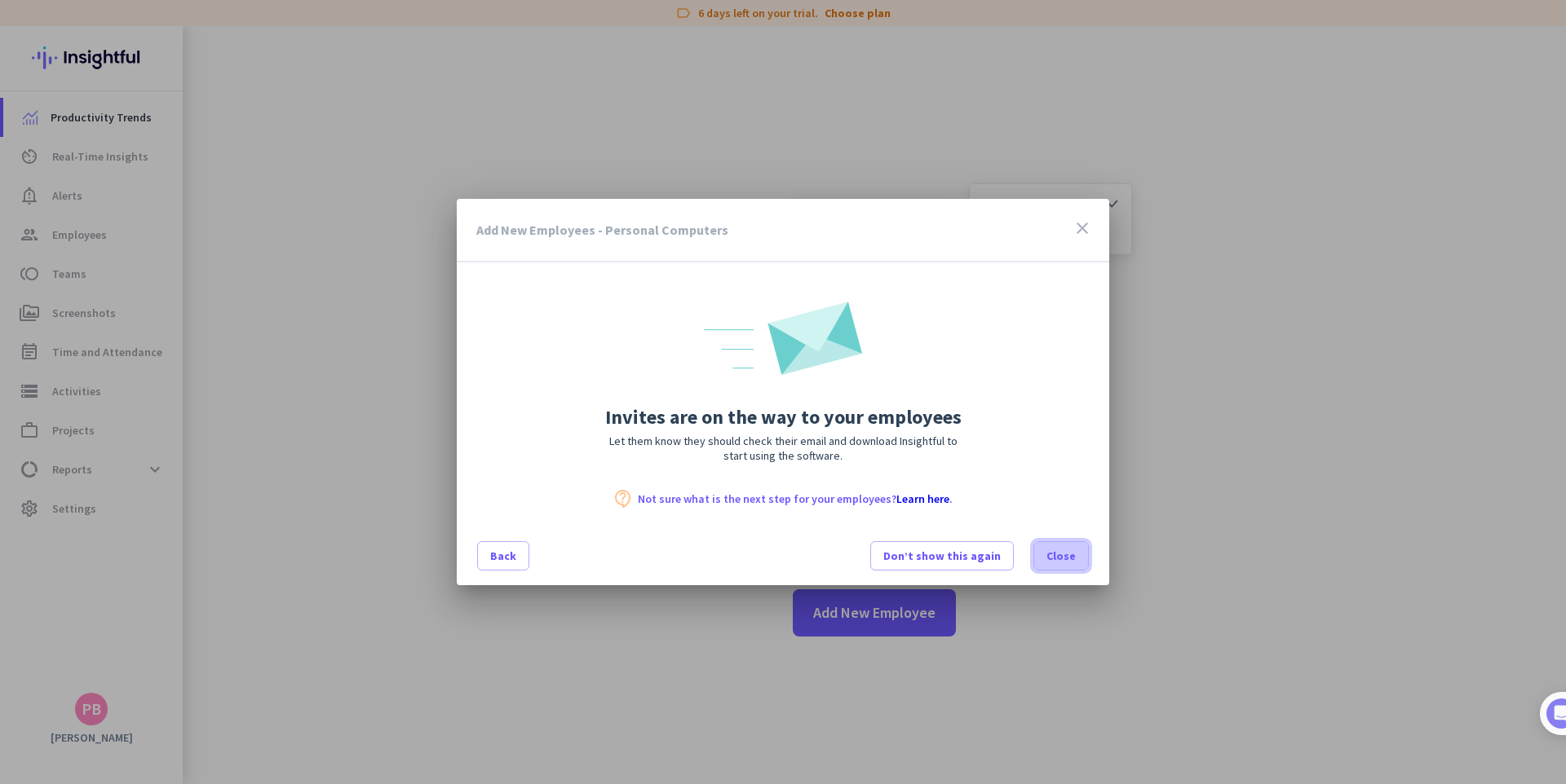
click at [1048, 568] on span at bounding box center [1061, 556] width 54 height 40
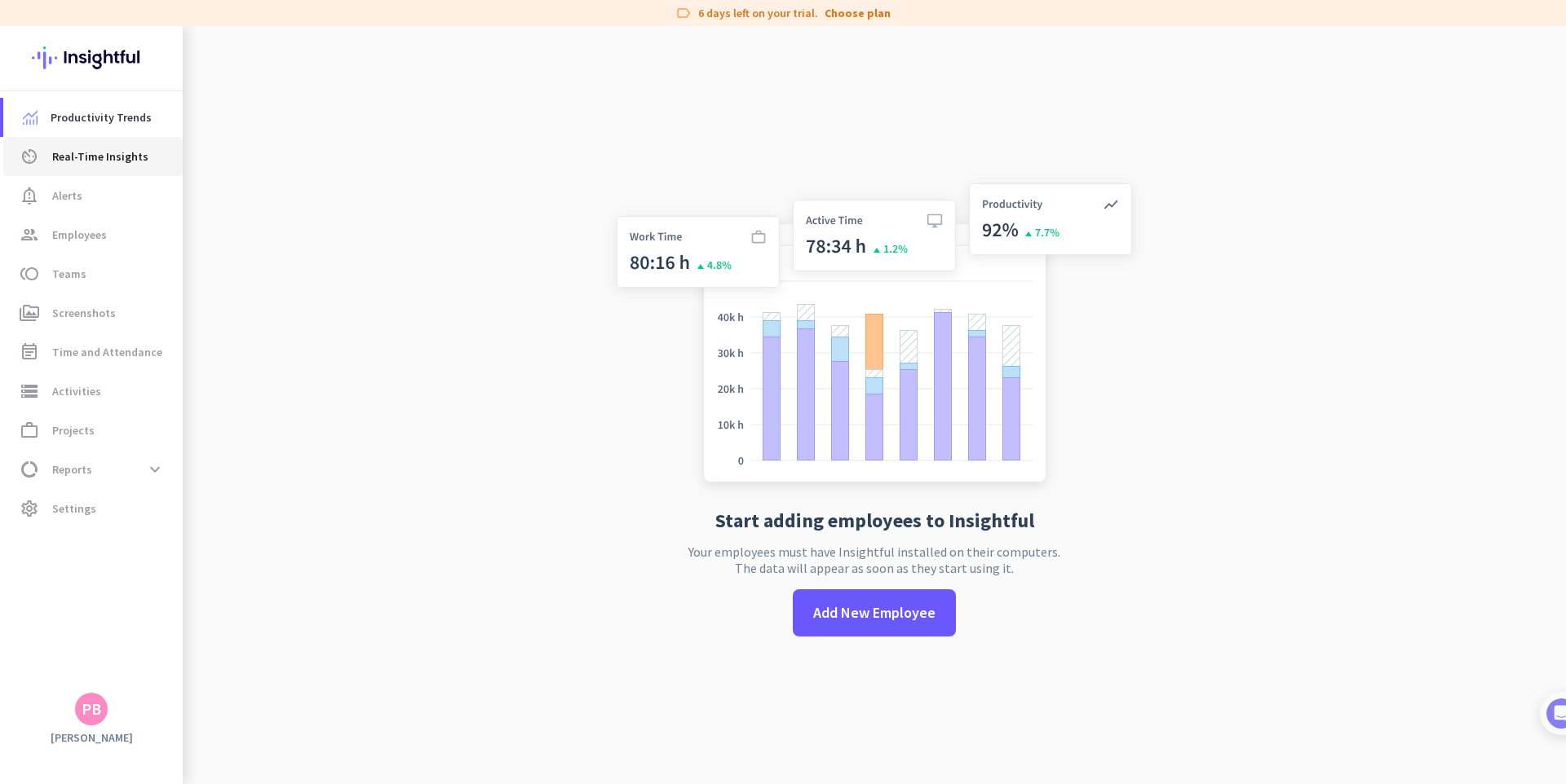
click at [105, 140] on link "av_timer Real-Time Insights" at bounding box center [93, 156] width 179 height 40
